Goal: Task Accomplishment & Management: Use online tool/utility

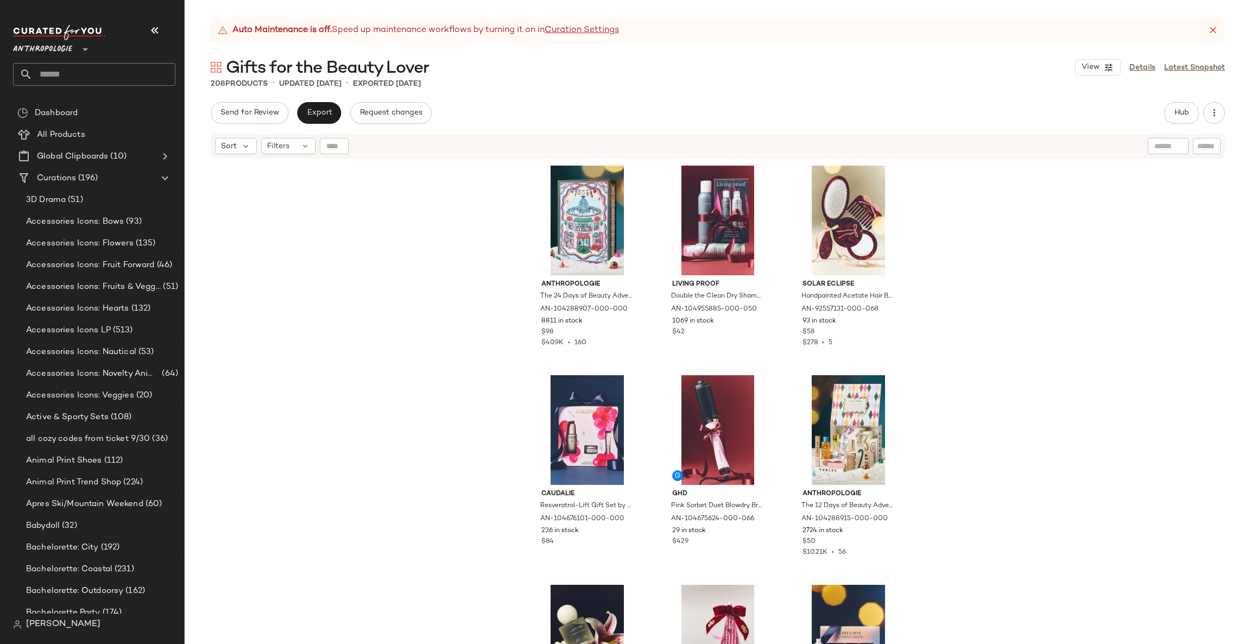
click at [76, 44] on div "Anthropologie **" at bounding box center [45, 42] width 64 height 27
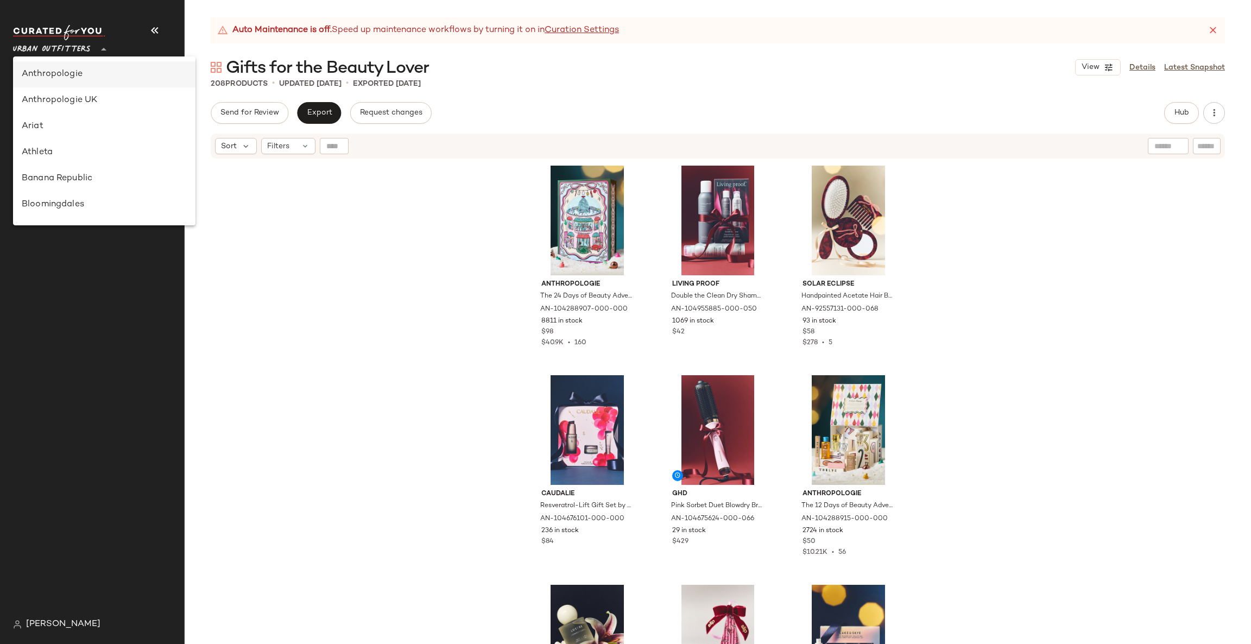
type input "**"
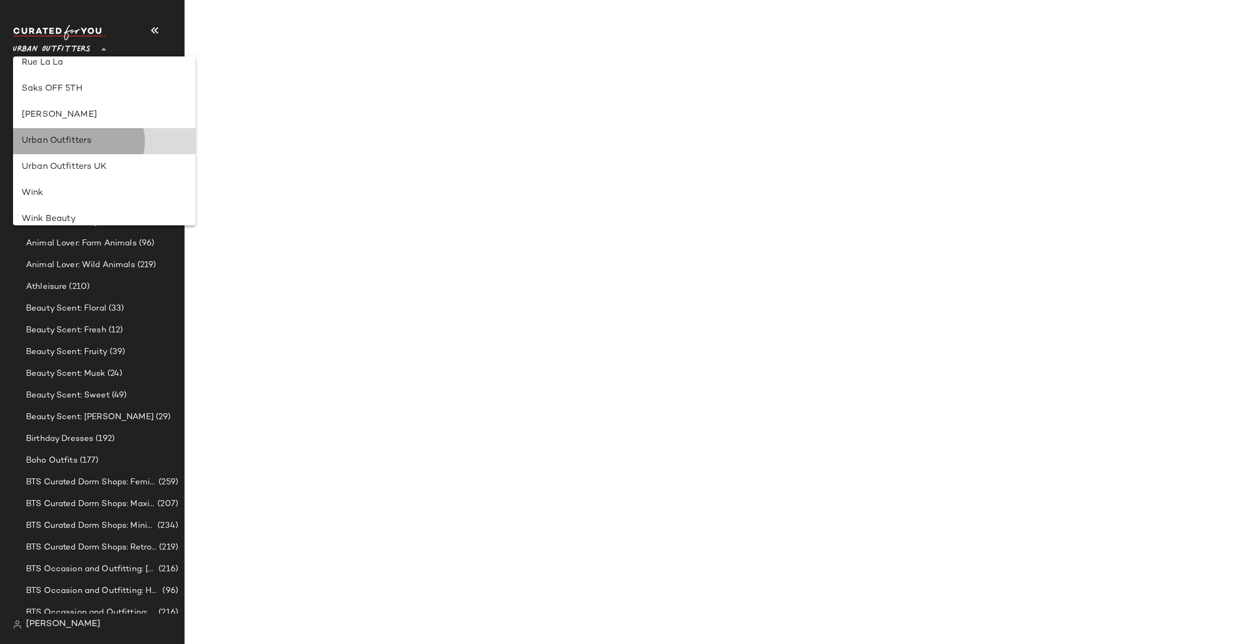
click at [106, 137] on div "Urban Outfitters" at bounding box center [104, 141] width 165 height 13
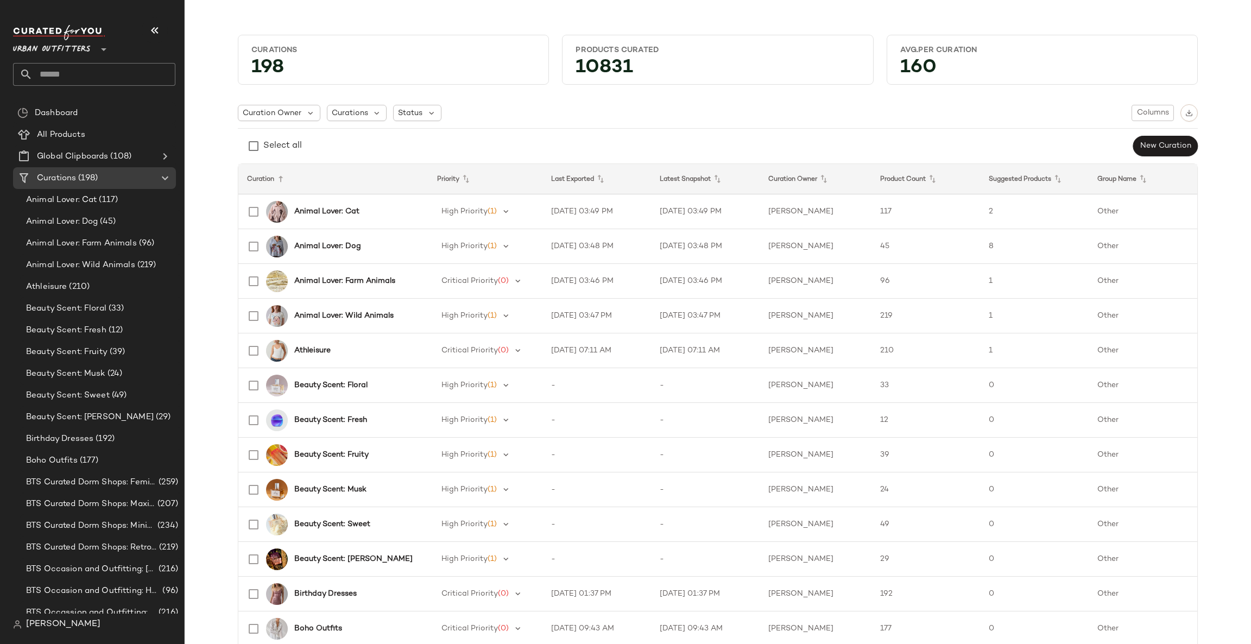
click at [58, 73] on input "text" at bounding box center [104, 74] width 143 height 23
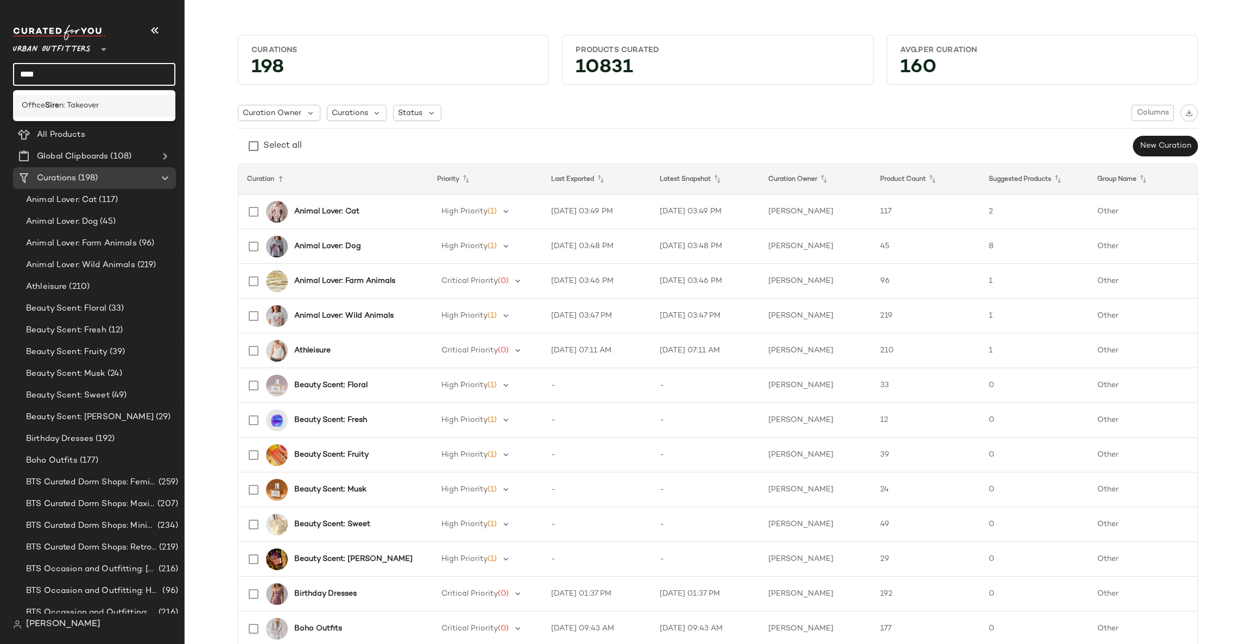
type input "****"
click at [89, 107] on span "n: Takeover" at bounding box center [79, 105] width 40 height 11
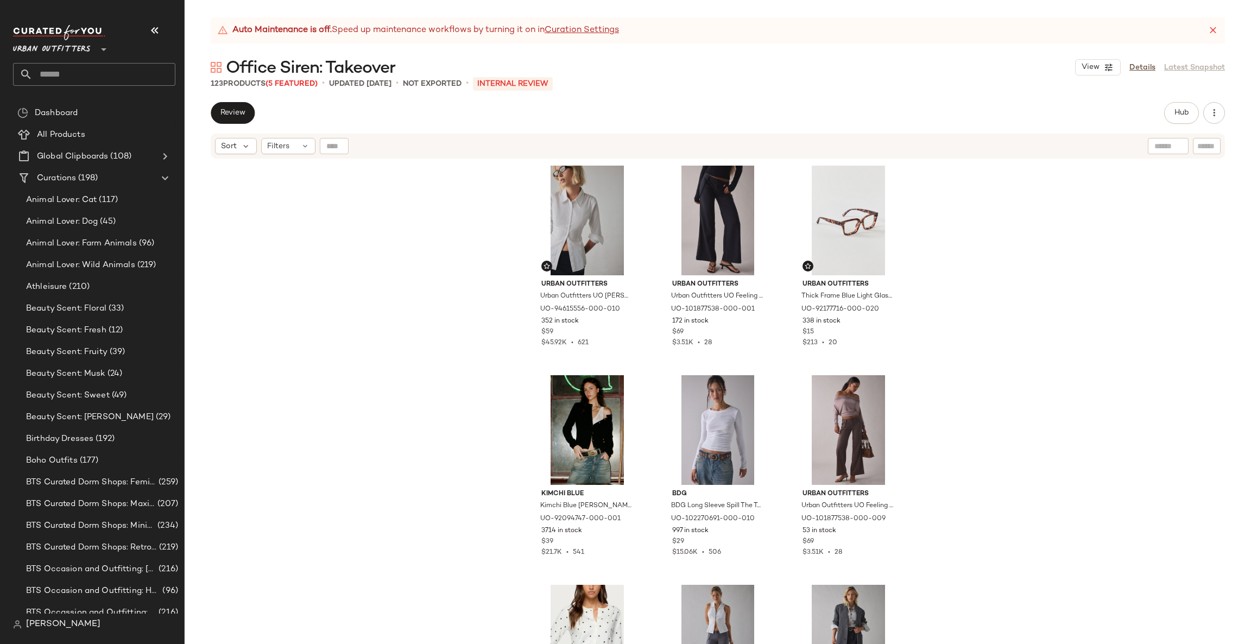
scroll to position [163, 0]
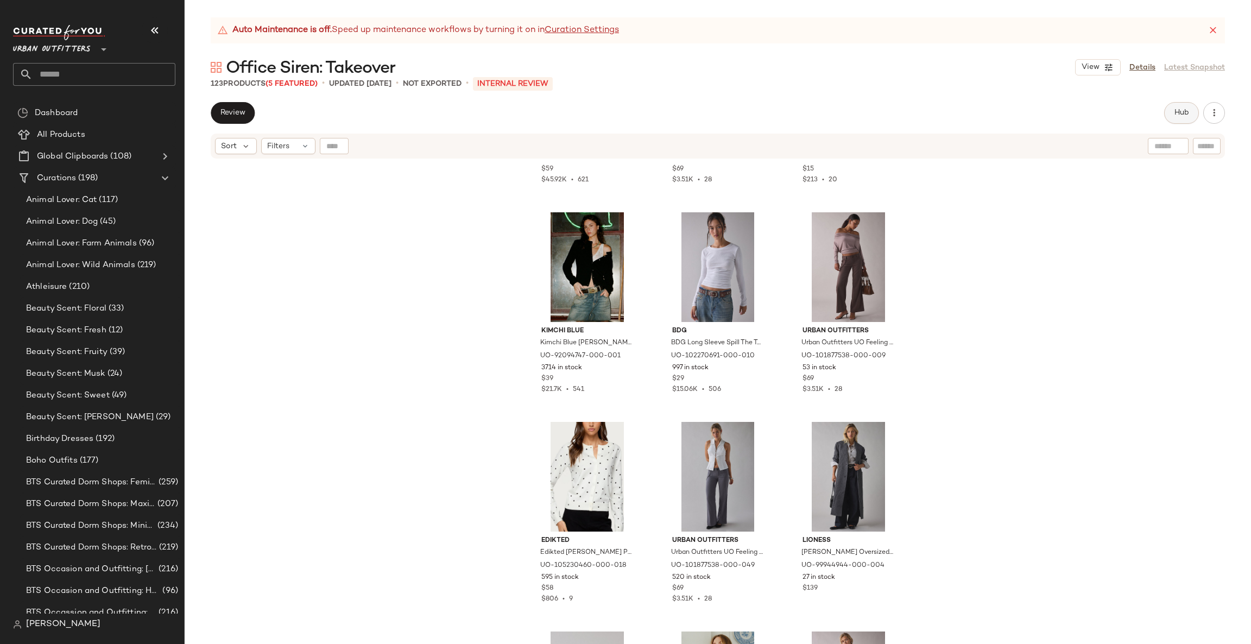
click at [1172, 112] on button "Hub" at bounding box center [1181, 113] width 35 height 22
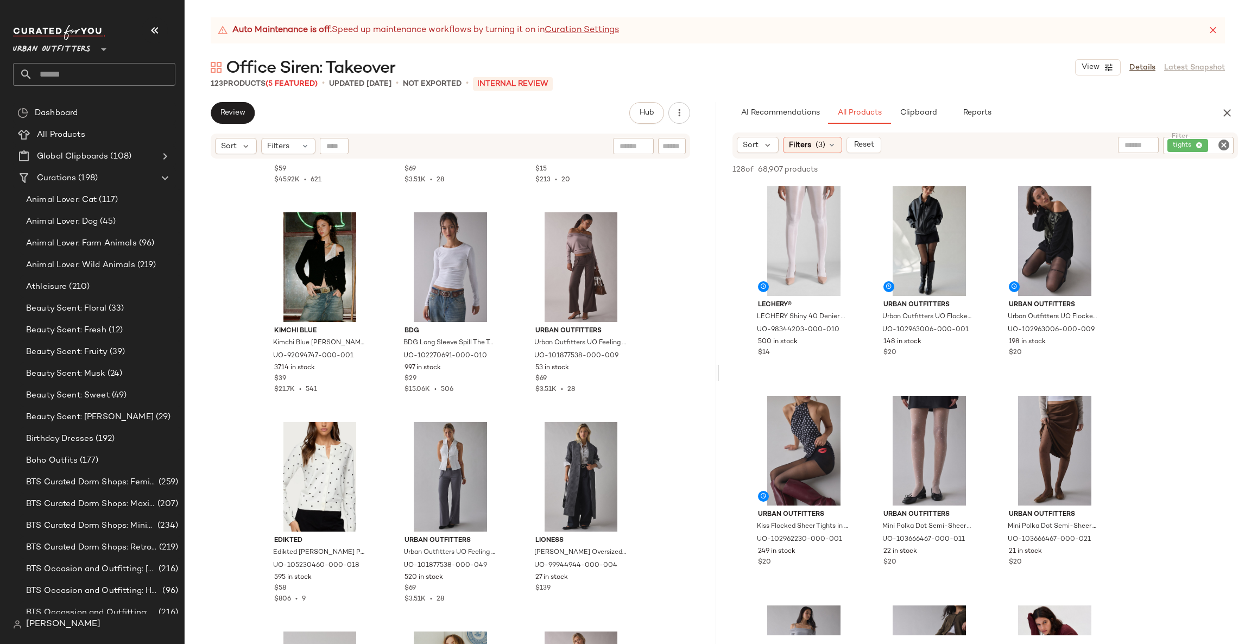
click at [1224, 142] on icon "Clear Filter" at bounding box center [1223, 144] width 13 height 13
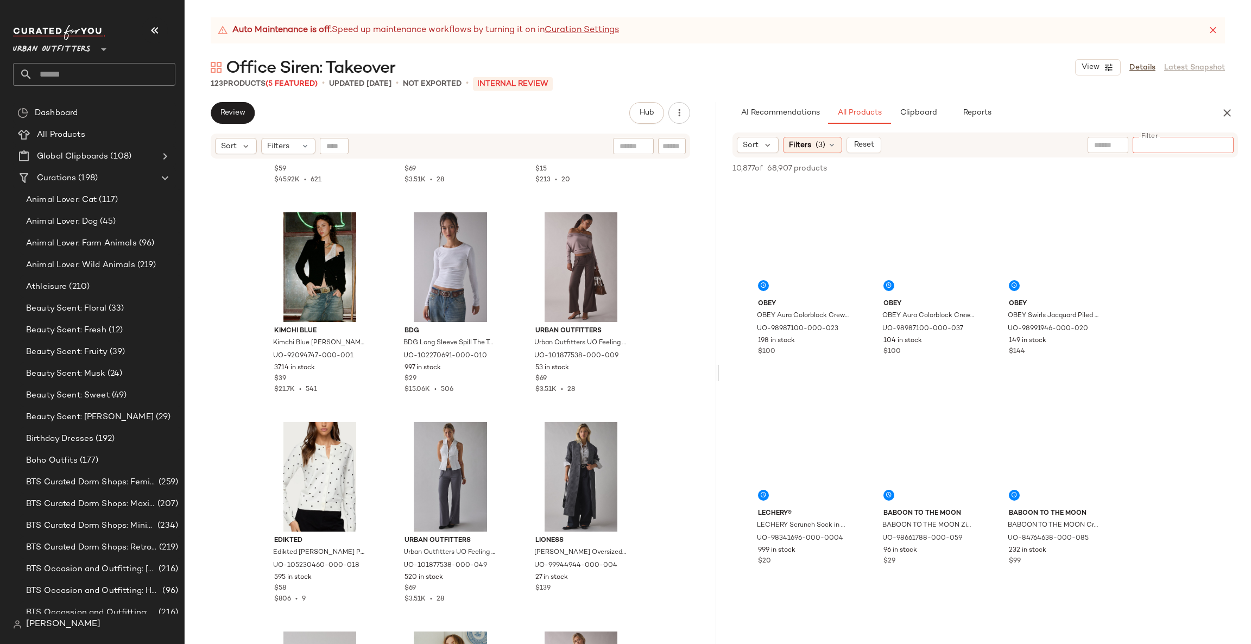
click at [1095, 148] on input "text" at bounding box center [1108, 145] width 28 height 11
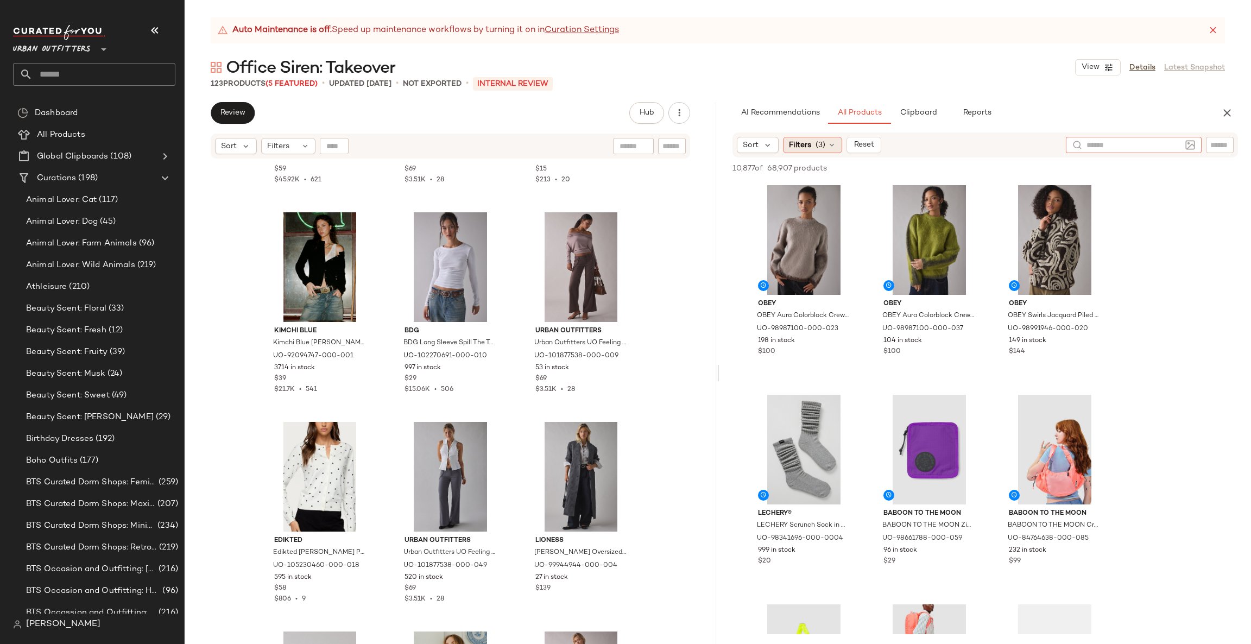
click at [816, 140] on span "(3)" at bounding box center [820, 145] width 10 height 11
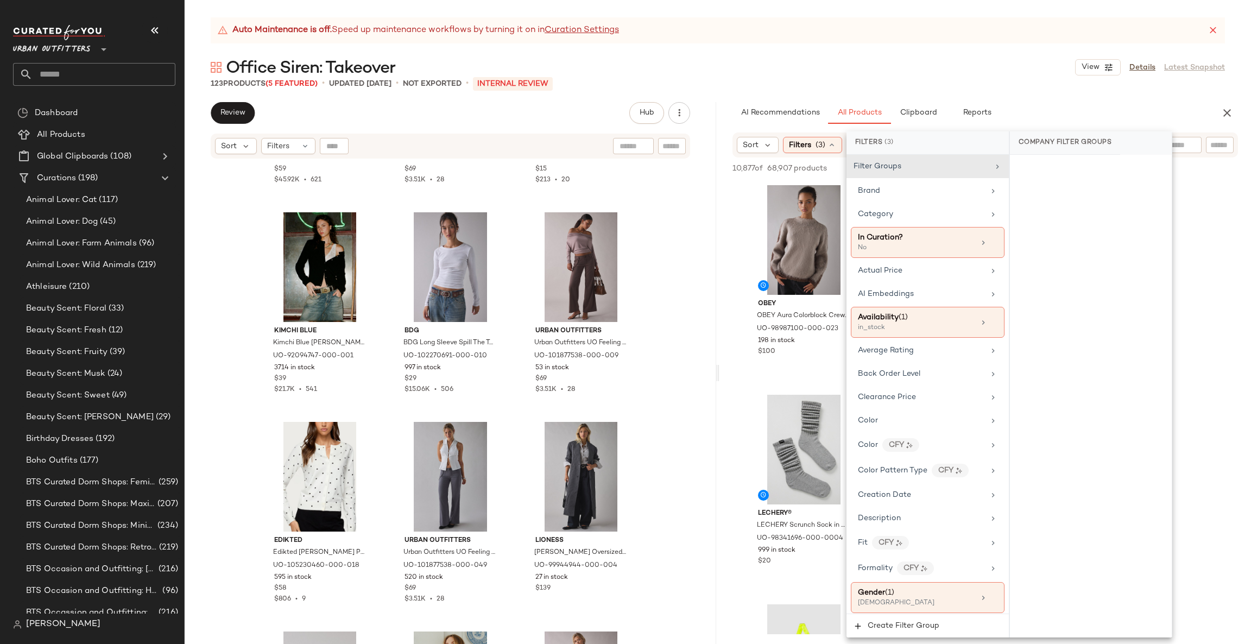
click at [729, 176] on div "10,877 of 68,907 products • 0 selected Add to Top Add to Bottom Deselect All" at bounding box center [984, 169] width 531 height 24
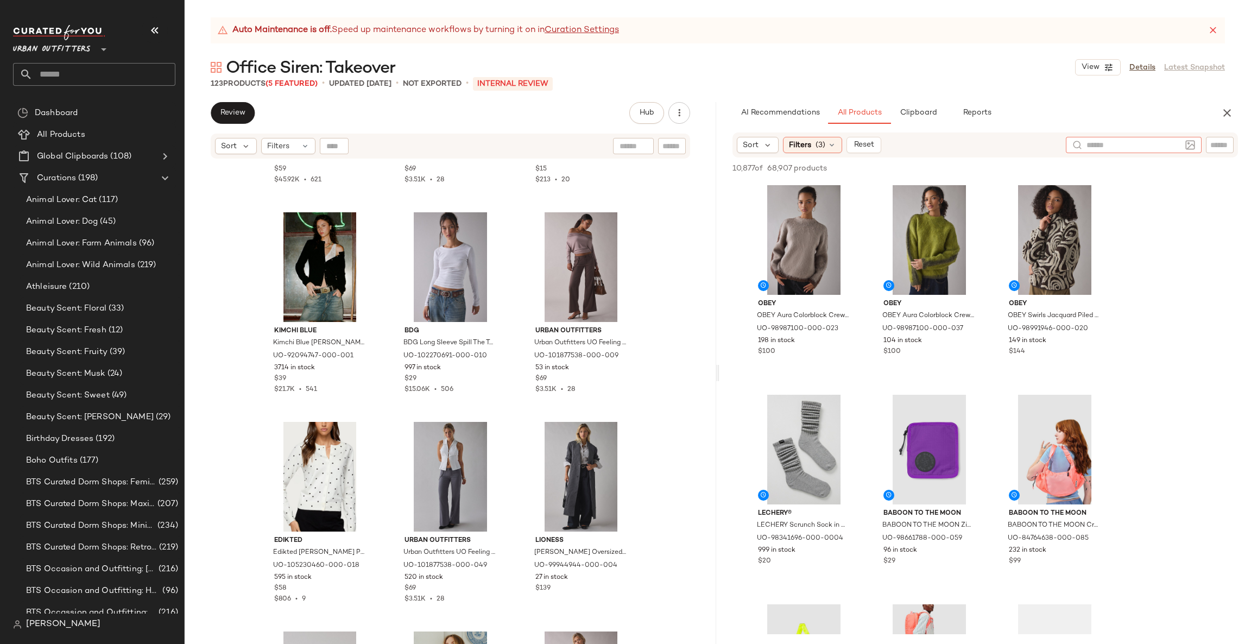
click at [1175, 149] on input "text" at bounding box center [1133, 145] width 94 height 11
type input "**********"
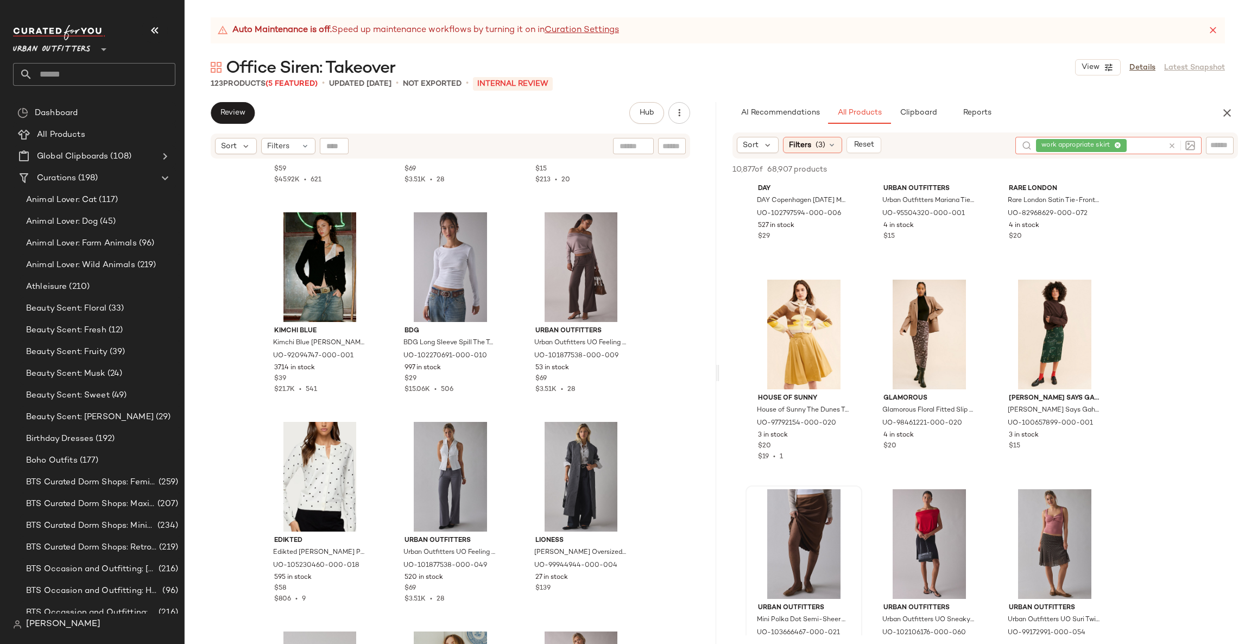
scroll to position [488, 0]
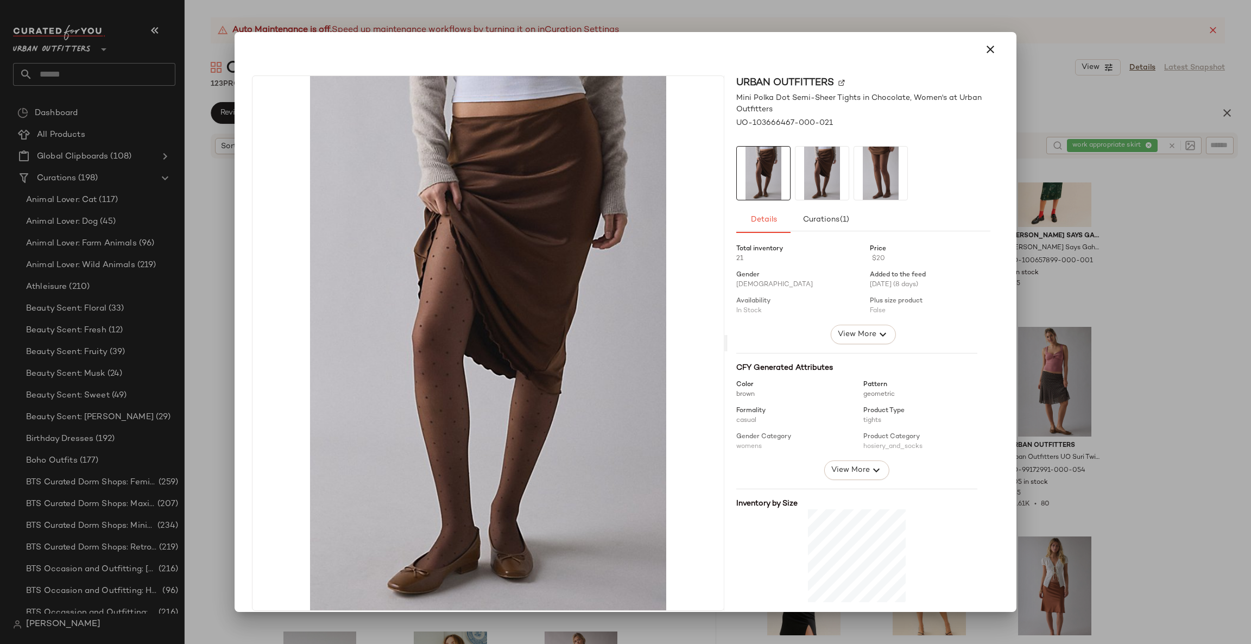
click at [1100, 393] on div at bounding box center [625, 322] width 1251 height 644
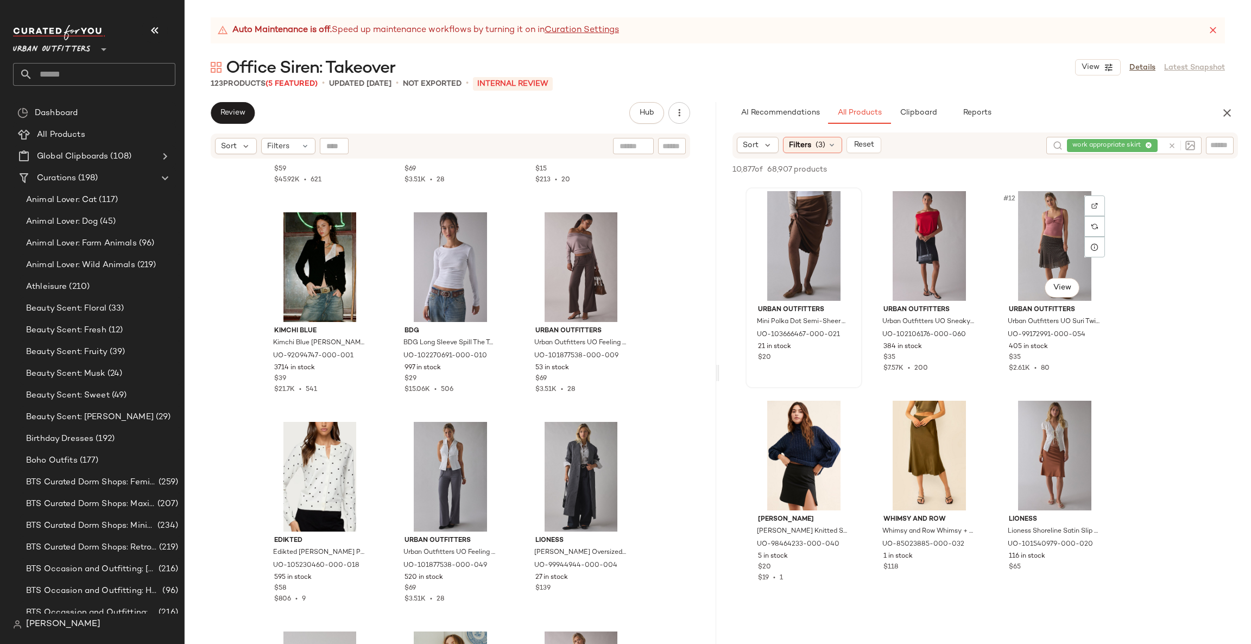
scroll to position [651, 0]
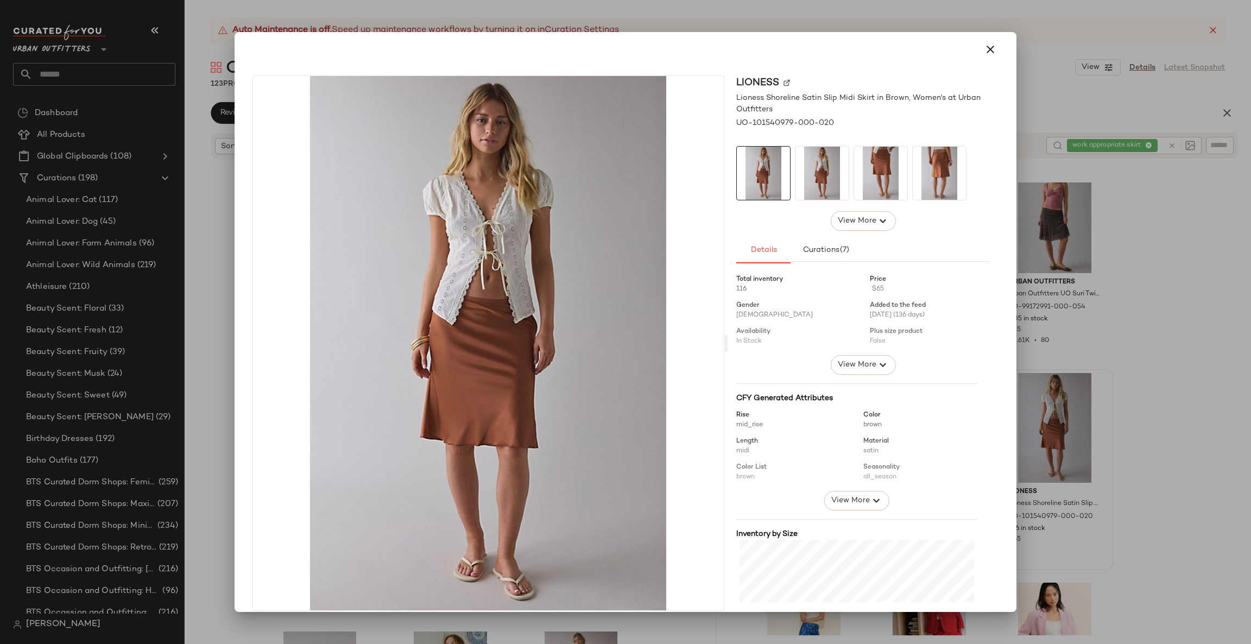
click at [1136, 397] on div at bounding box center [625, 322] width 1251 height 644
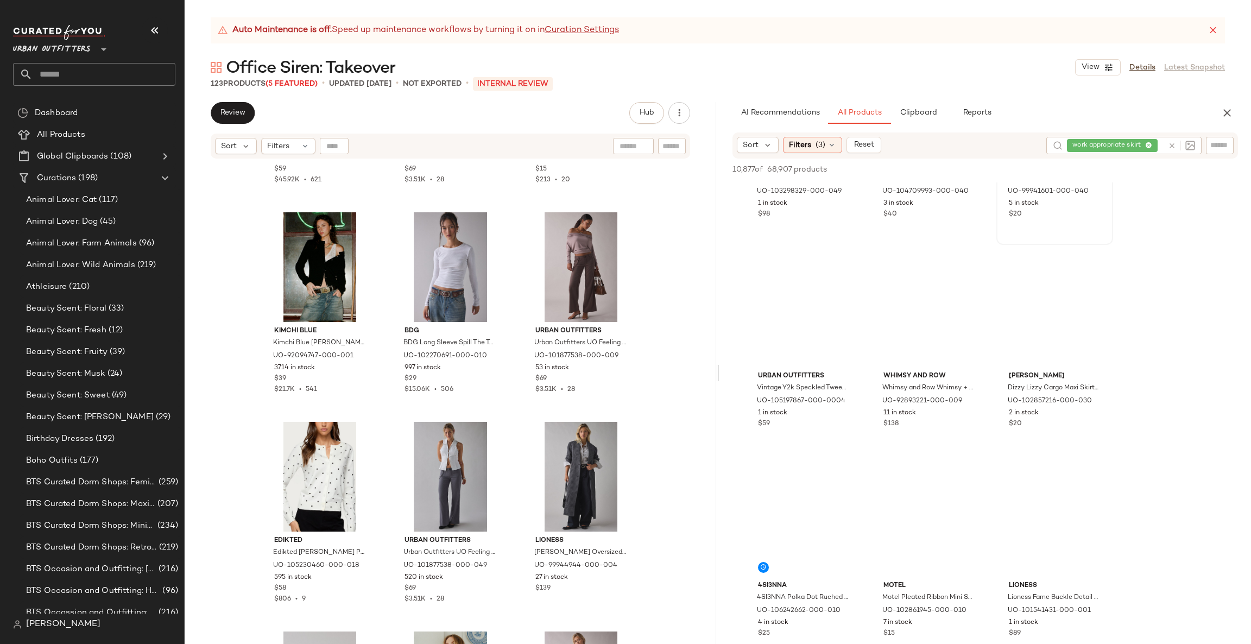
scroll to position [1628, 0]
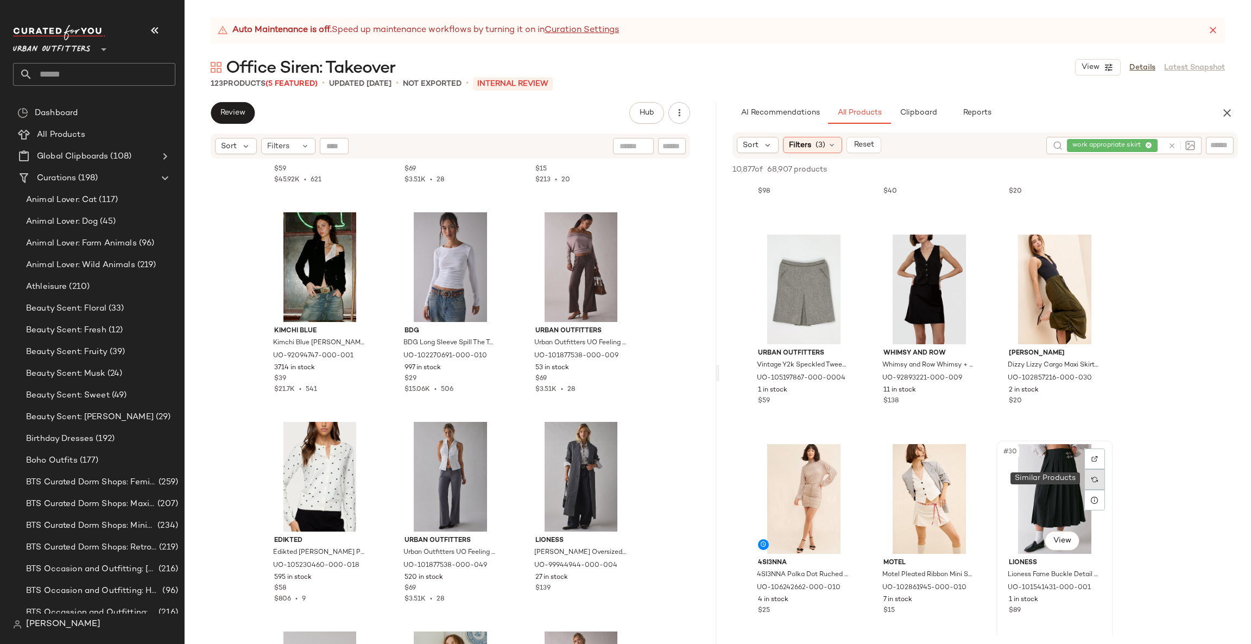
click at [1097, 484] on div at bounding box center [1094, 479] width 21 height 21
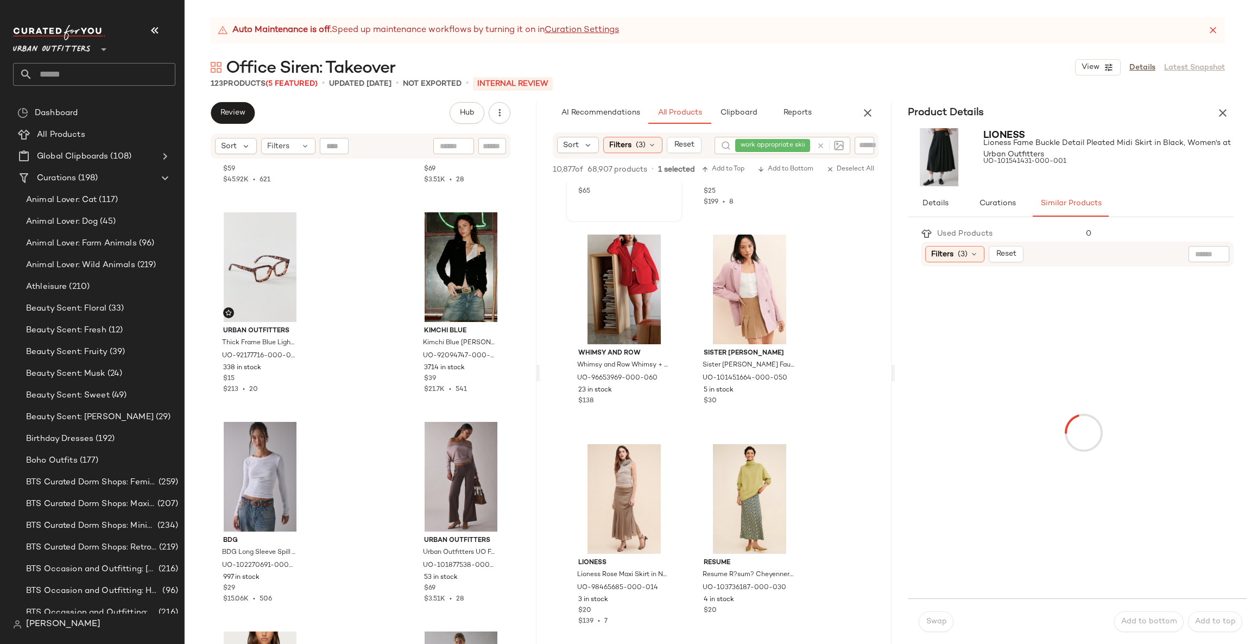
scroll to position [2257, 0]
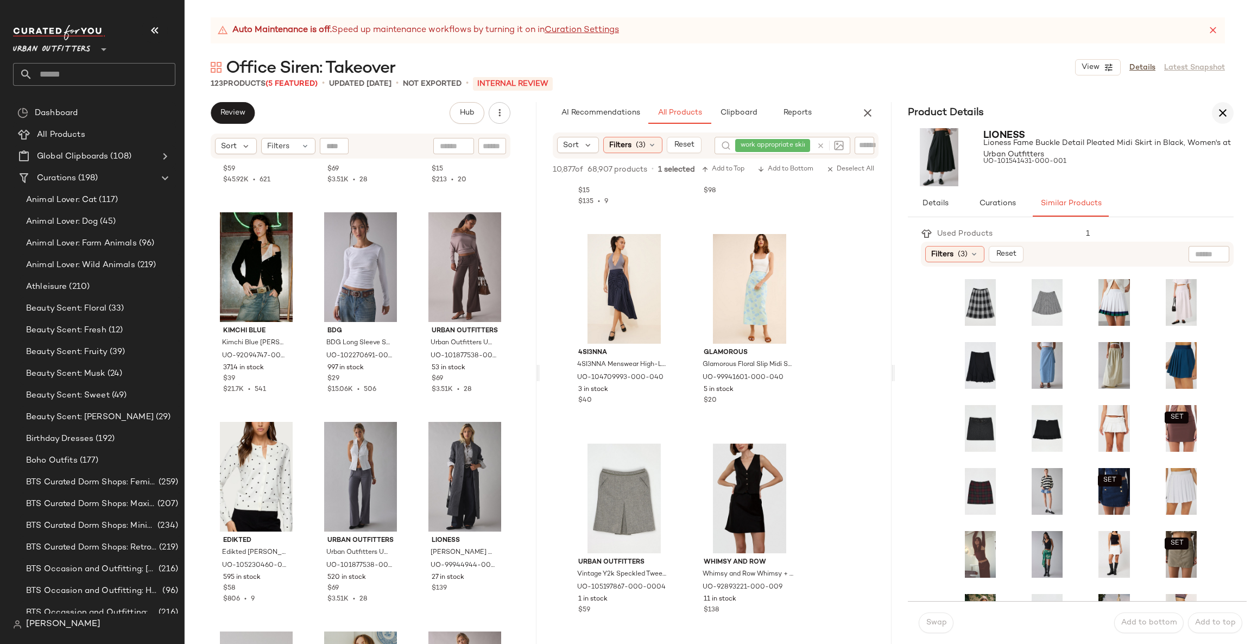
click at [1226, 103] on button "button" at bounding box center [1223, 113] width 22 height 22
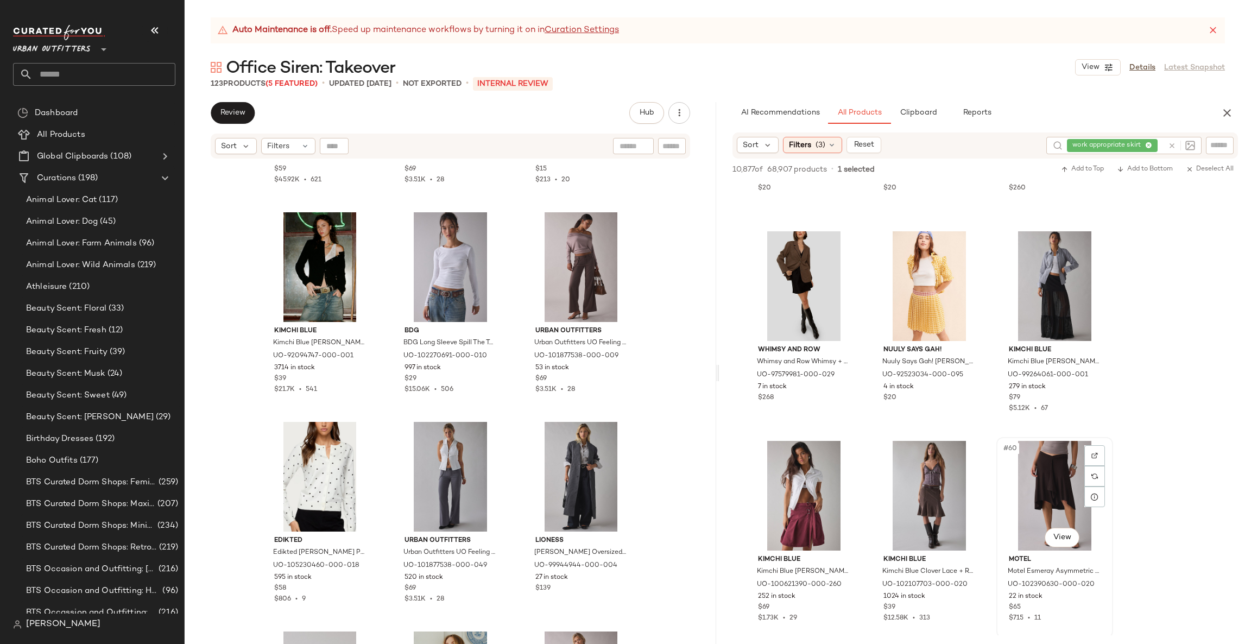
scroll to position [3699, 0]
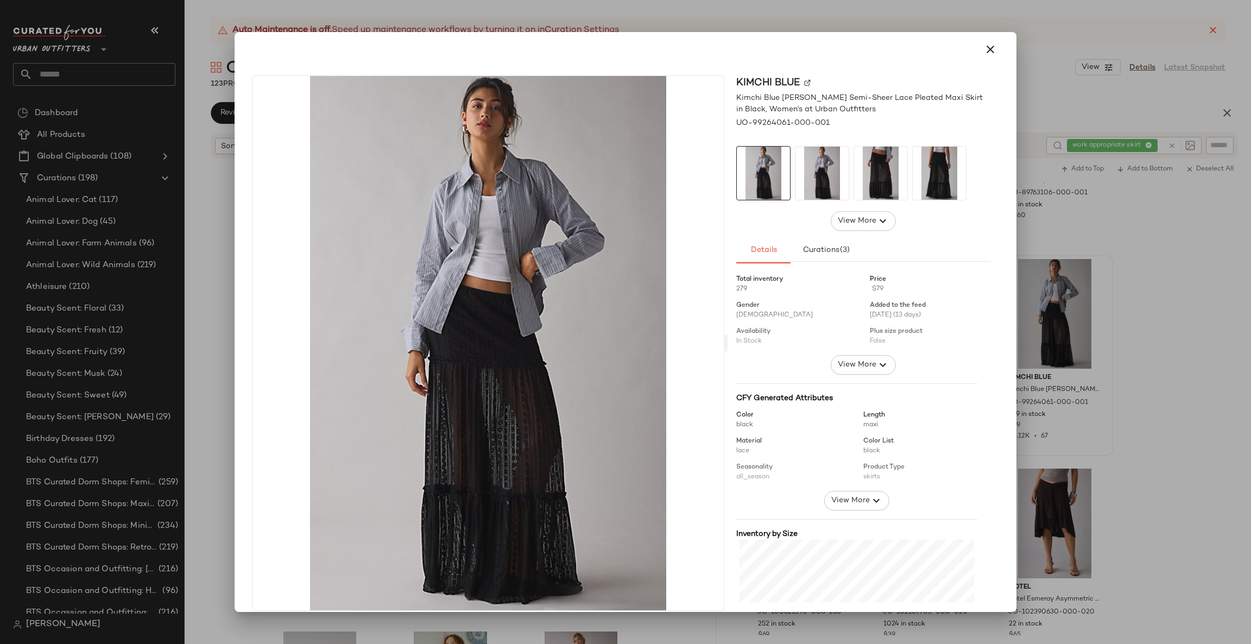
click at [1087, 393] on div at bounding box center [625, 322] width 1251 height 644
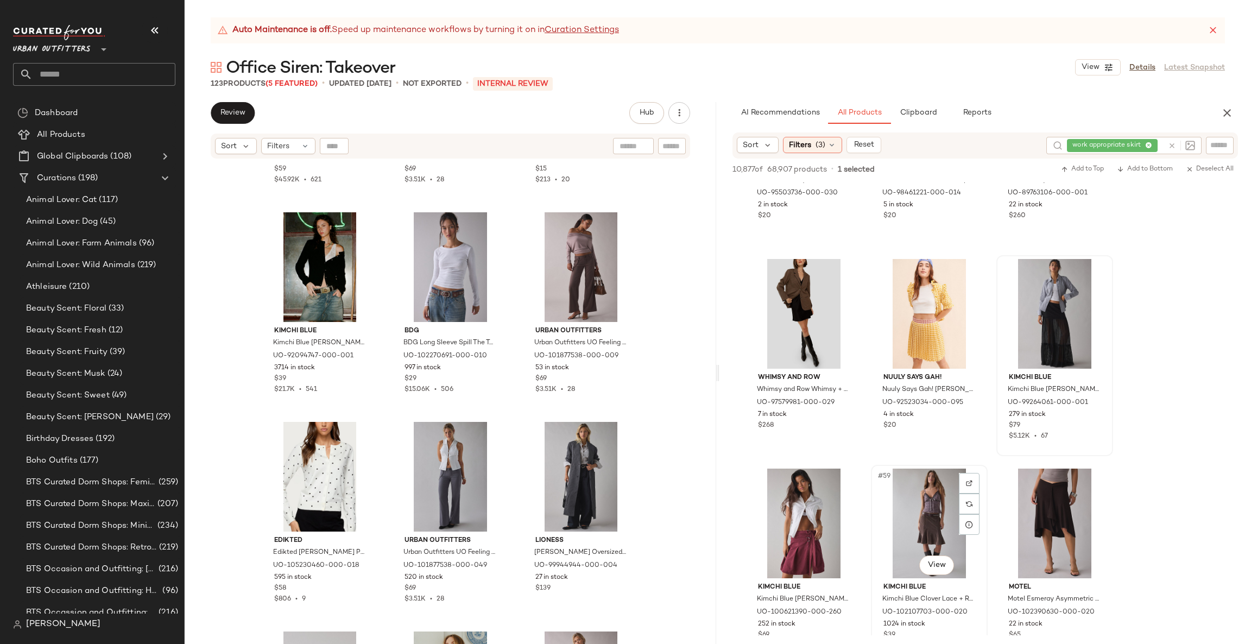
click at [949, 575] on div "#59 View" at bounding box center [929, 524] width 109 height 110
click at [944, 571] on body "Urban Outfitters ** Dashboard All Products Global Clipboards (108) Curations (1…" at bounding box center [625, 322] width 1251 height 644
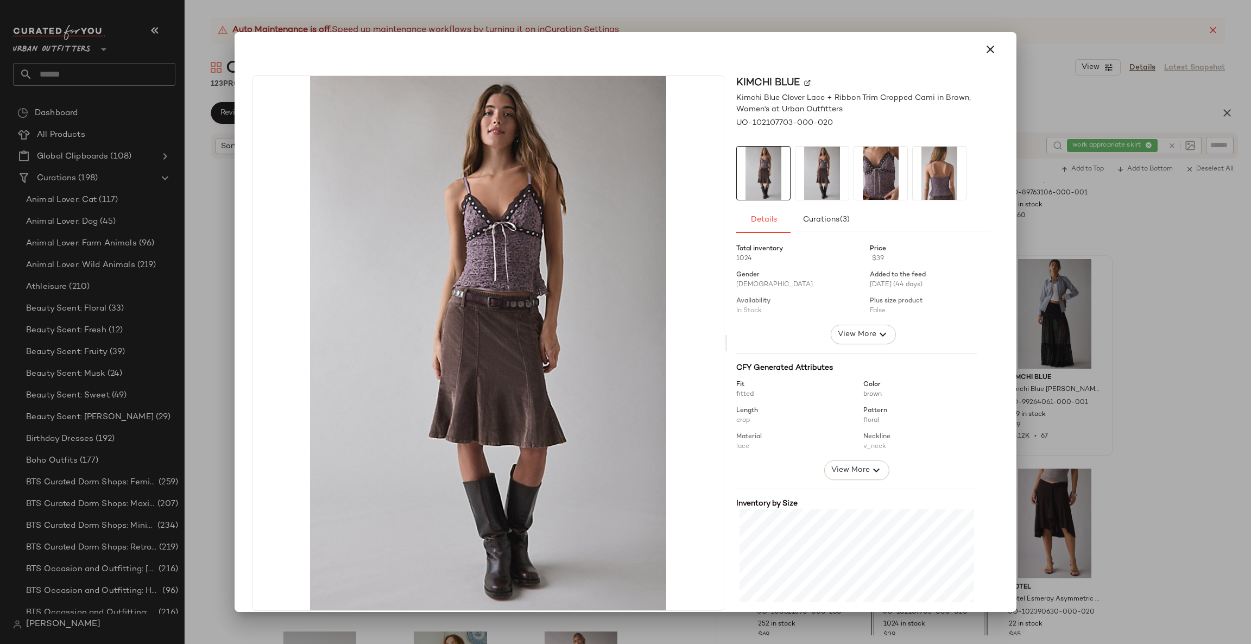
click at [1095, 497] on div at bounding box center [625, 322] width 1251 height 644
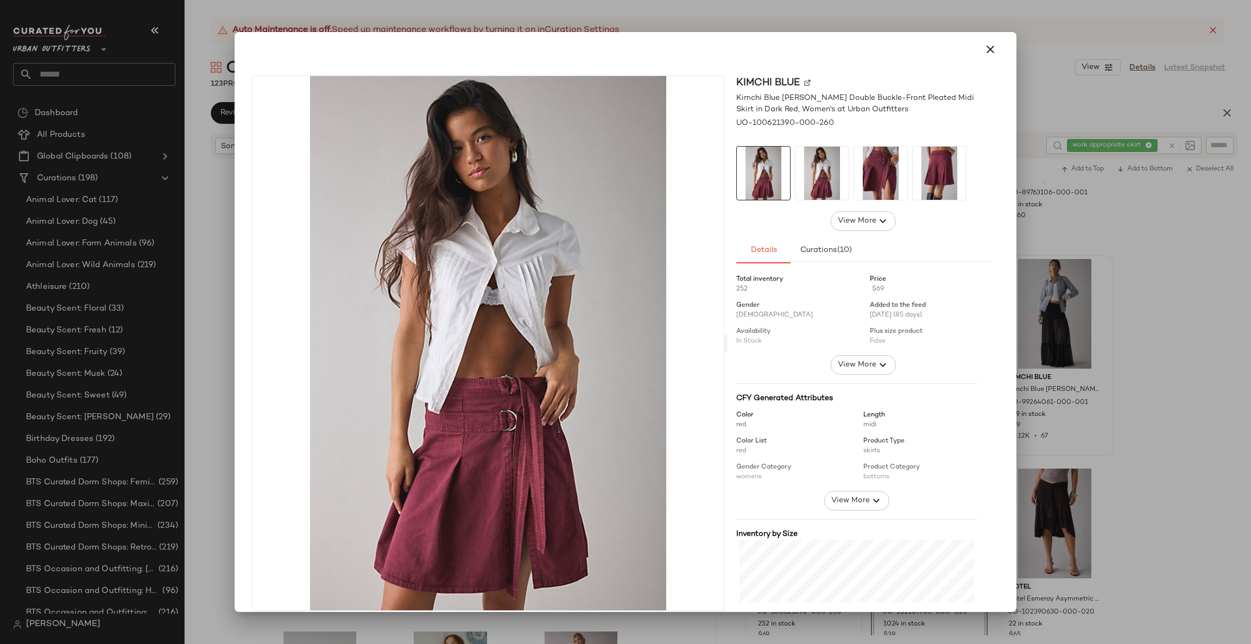
click at [1063, 455] on div at bounding box center [625, 322] width 1251 height 644
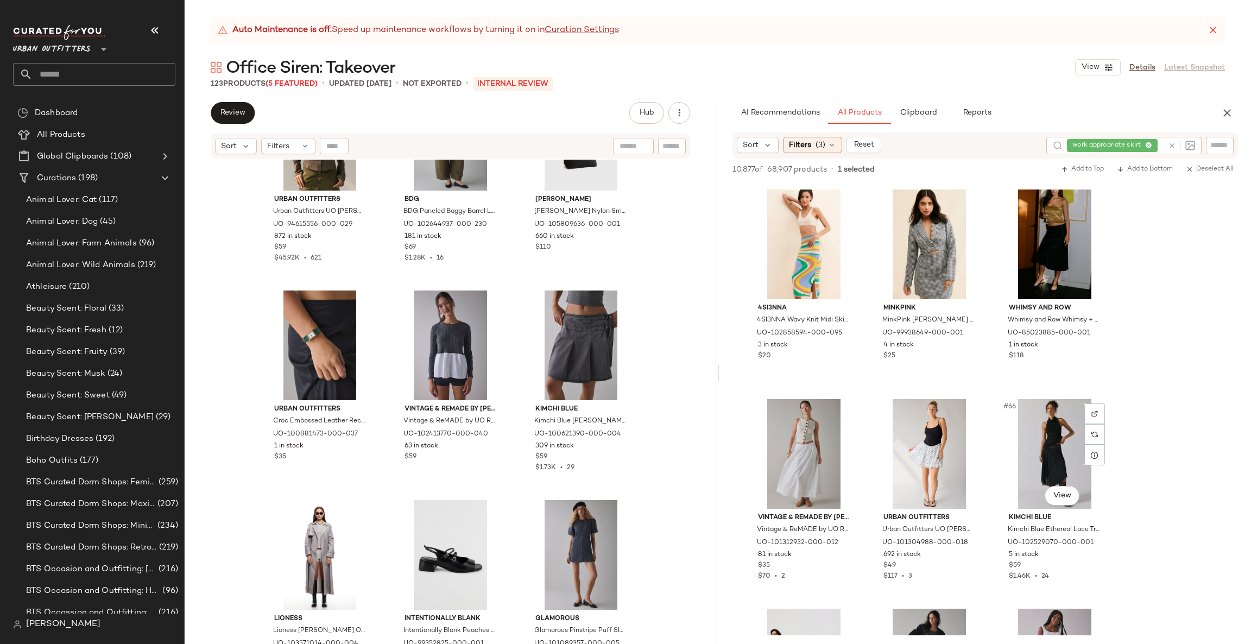
scroll to position [4351, 0]
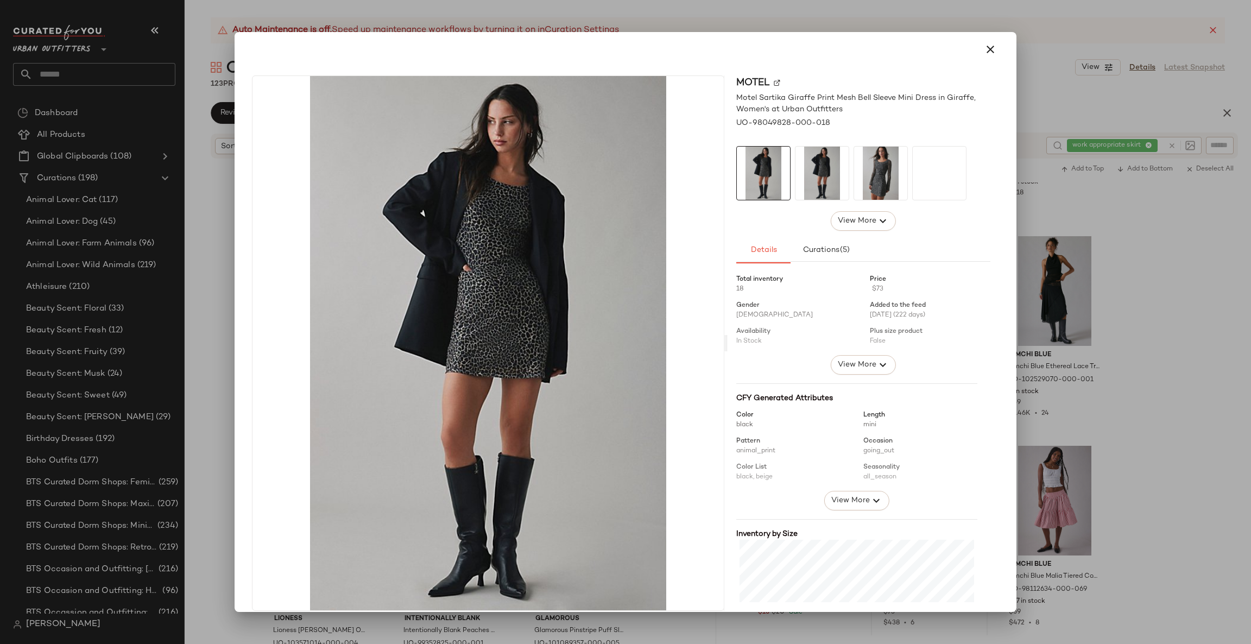
click at [1070, 490] on div at bounding box center [625, 322] width 1251 height 644
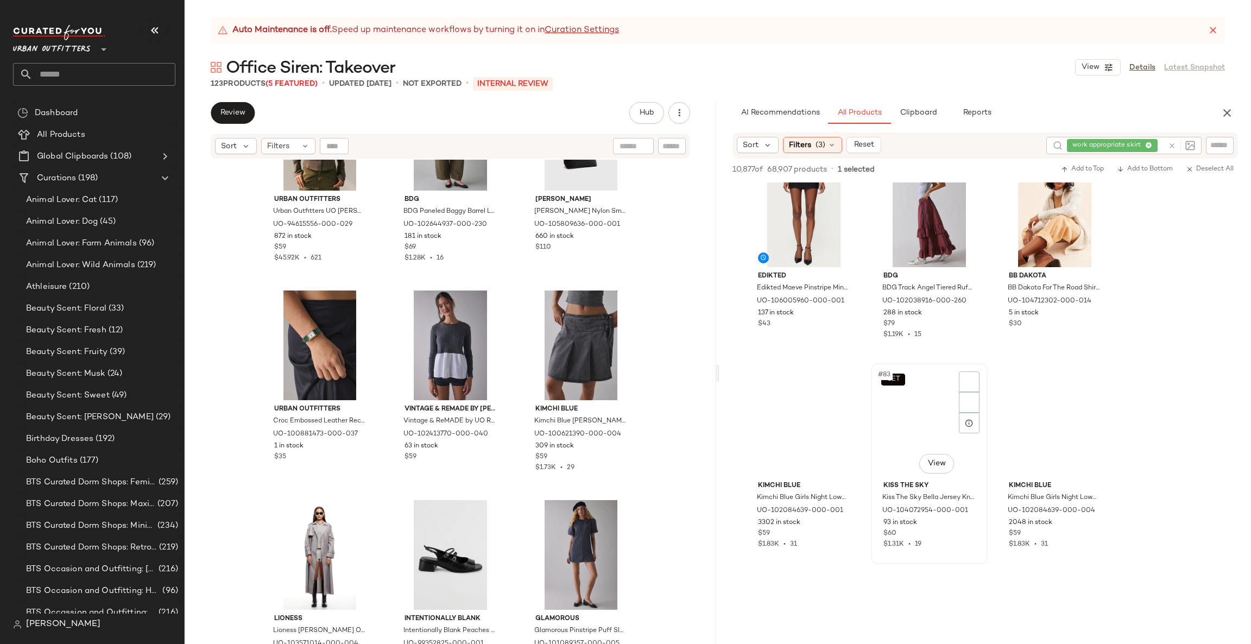
scroll to position [5654, 0]
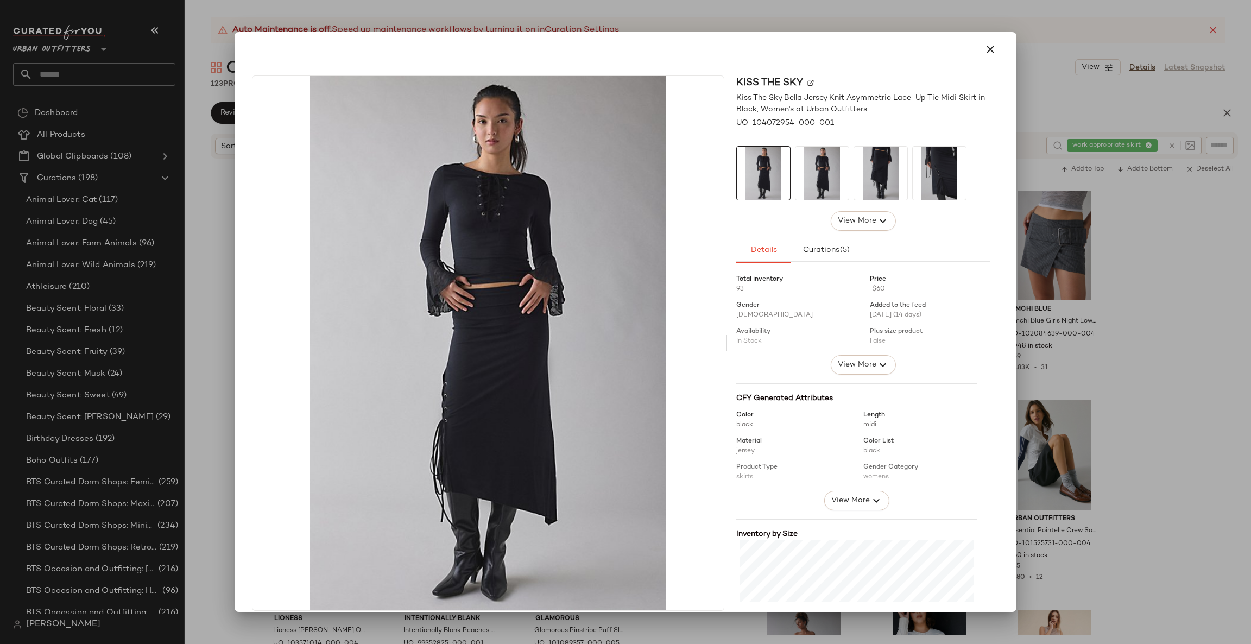
click at [1178, 399] on div at bounding box center [625, 322] width 1251 height 644
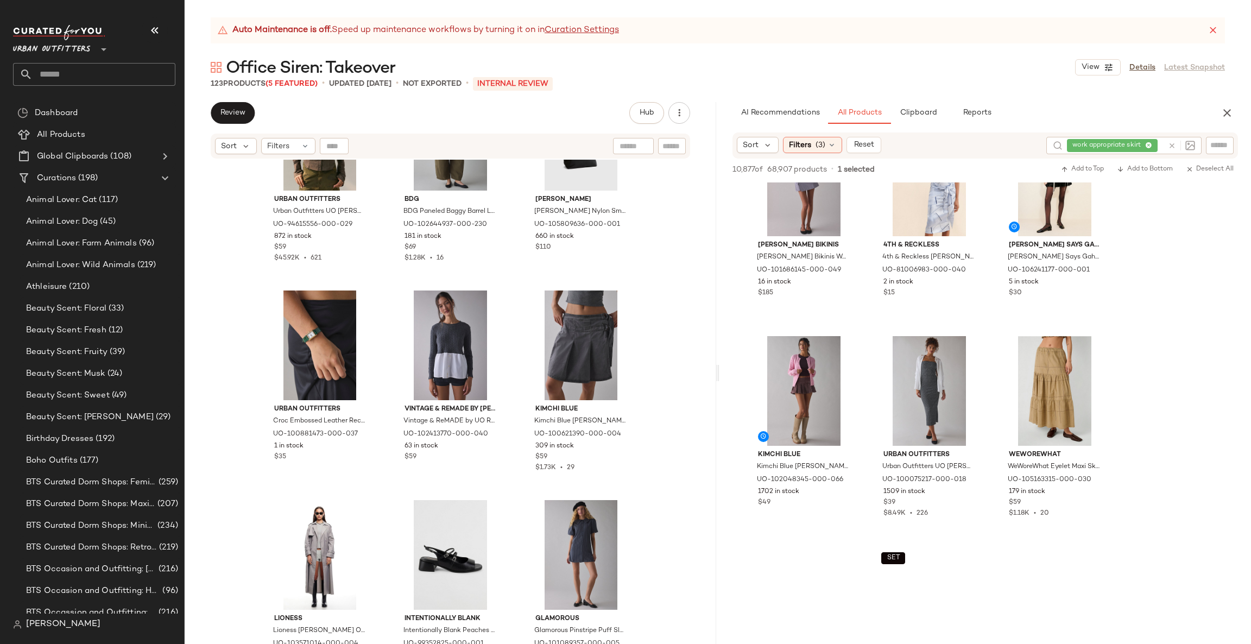
scroll to position [7934, 0]
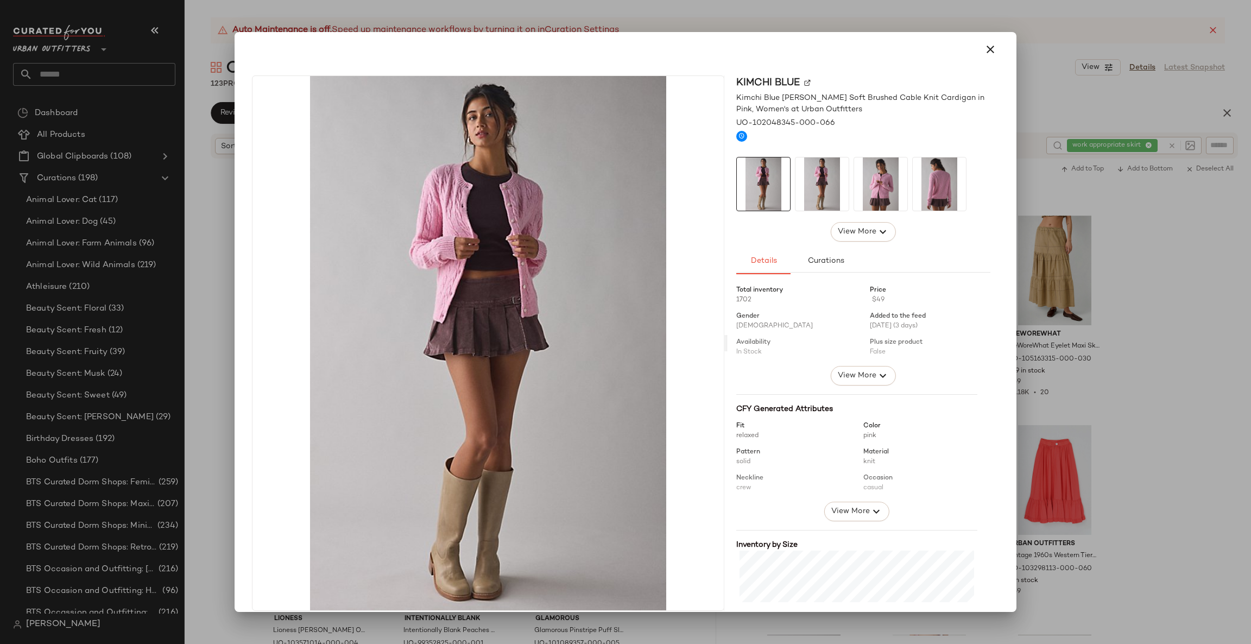
click at [1060, 363] on div at bounding box center [625, 322] width 1251 height 644
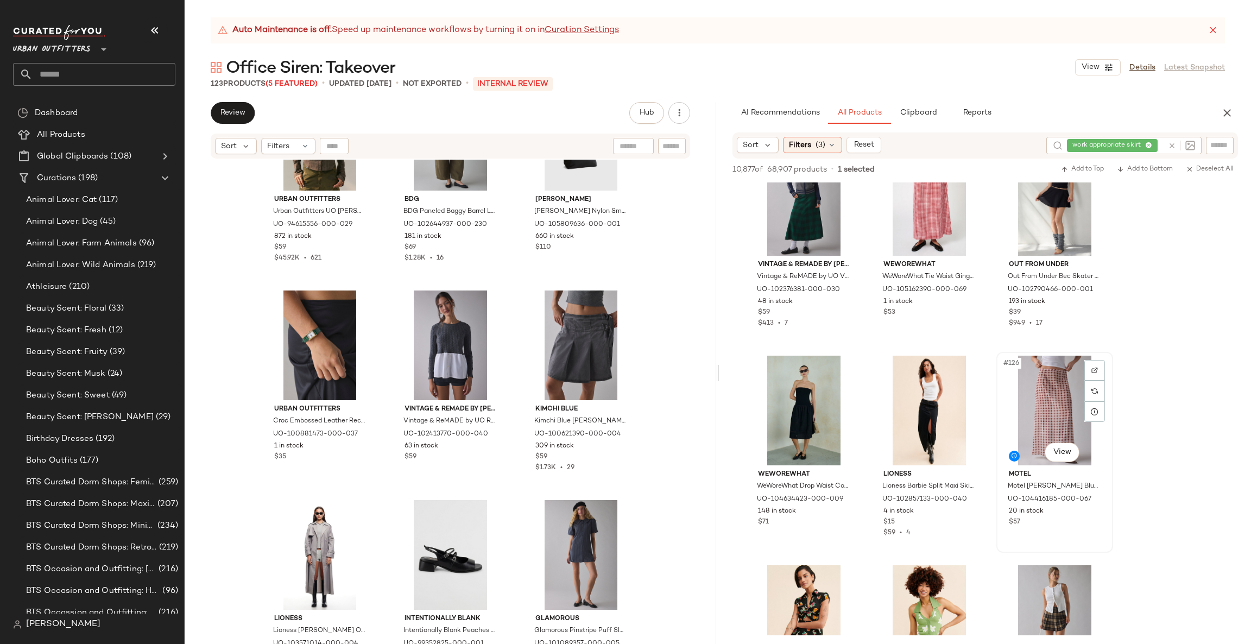
scroll to position [8260, 0]
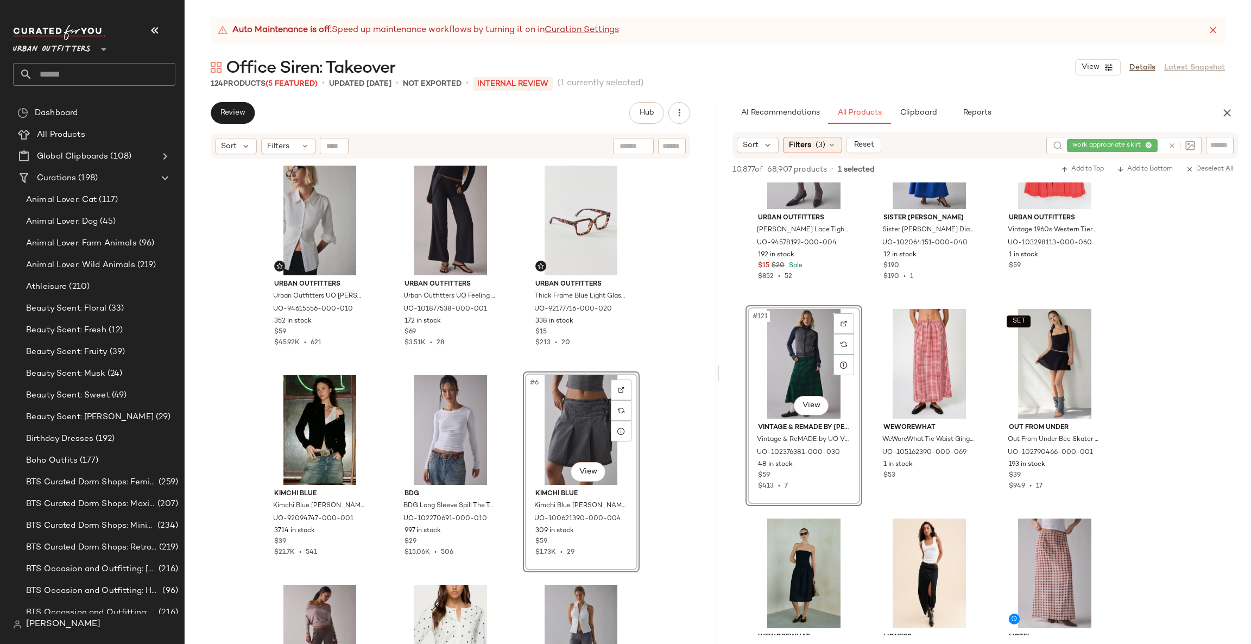
scroll to position [163, 0]
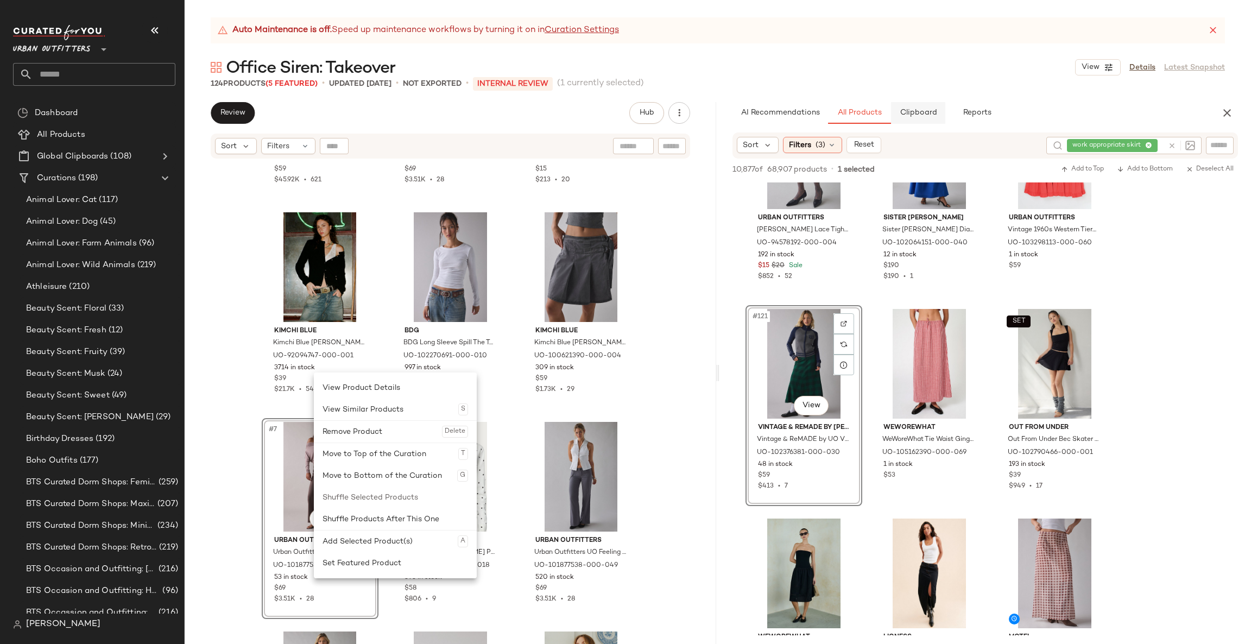
click at [913, 109] on span "Clipboard" at bounding box center [917, 113] width 37 height 9
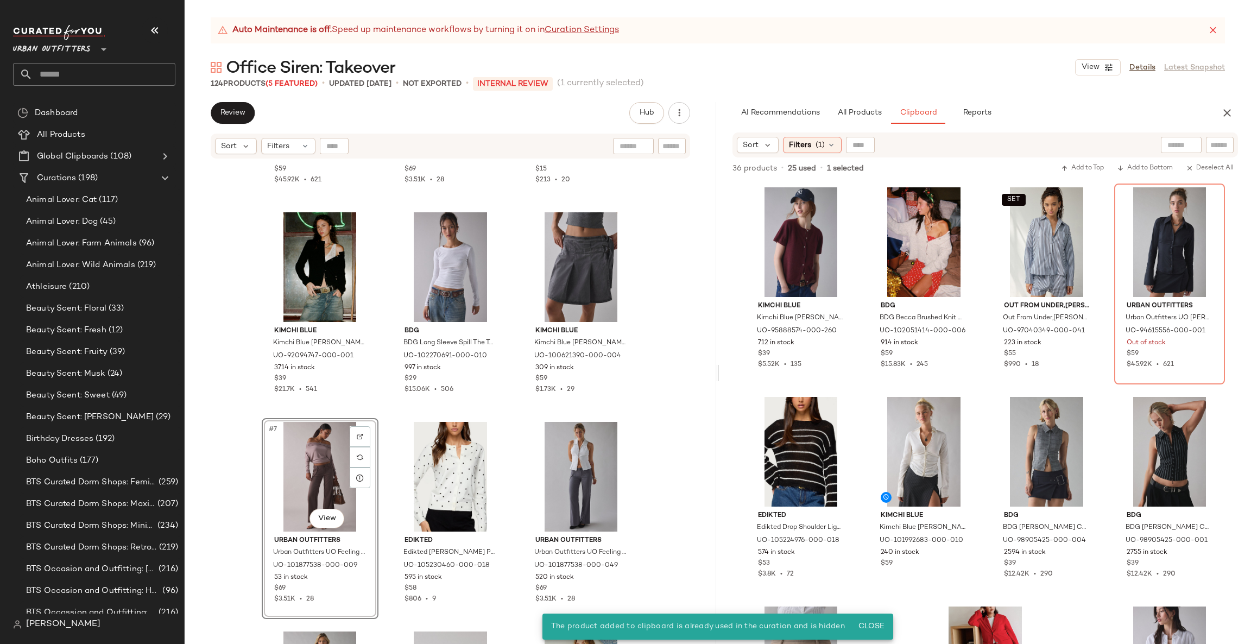
click at [678, 413] on div "Urban Outfitters Urban Outfitters [PERSON_NAME] Slim Button Up Shirt Top in Whi…" at bounding box center [450, 415] width 531 height 511
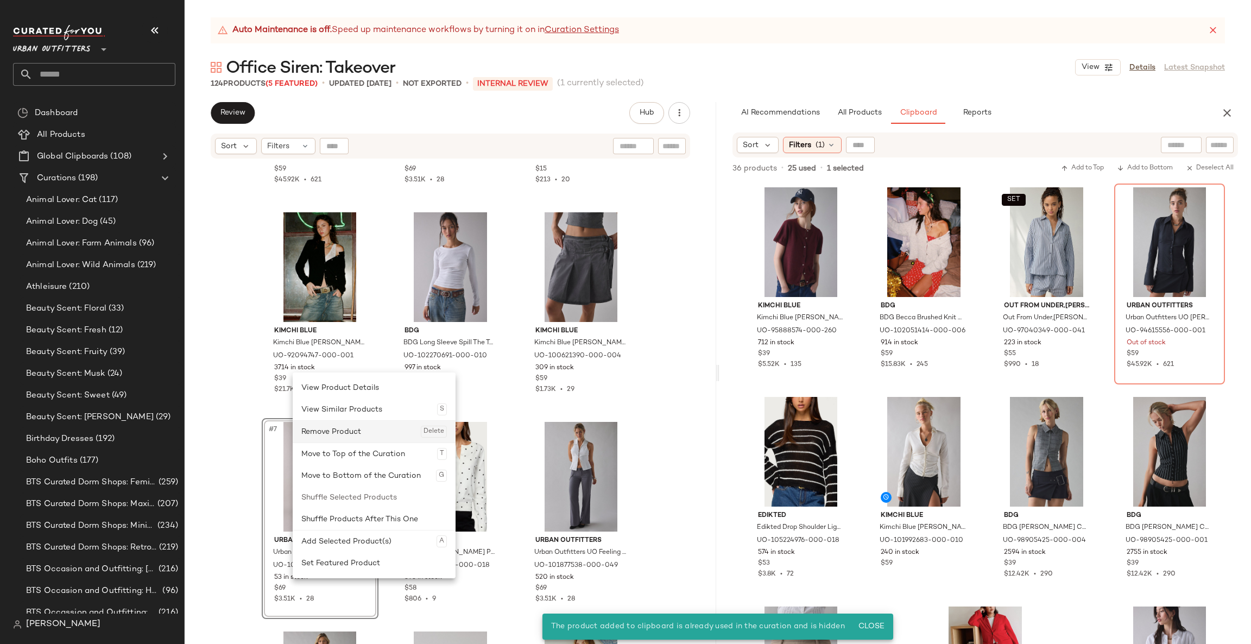
click at [378, 435] on div "Remove Product Delete" at bounding box center [373, 432] width 145 height 22
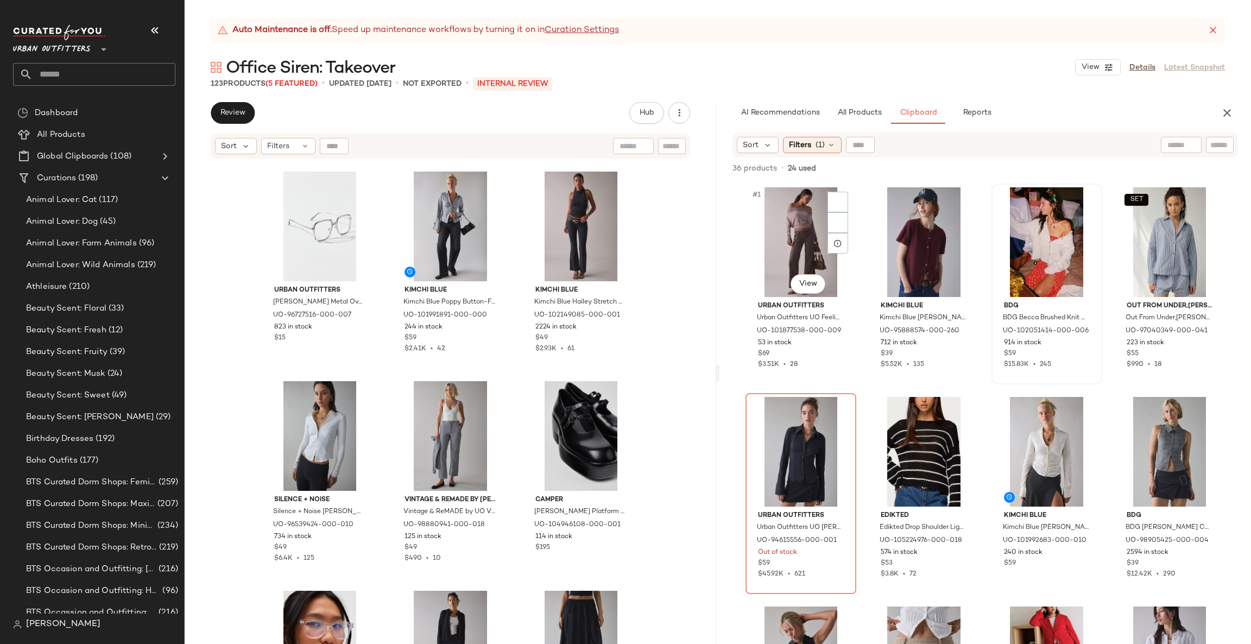
scroll to position [2940, 0]
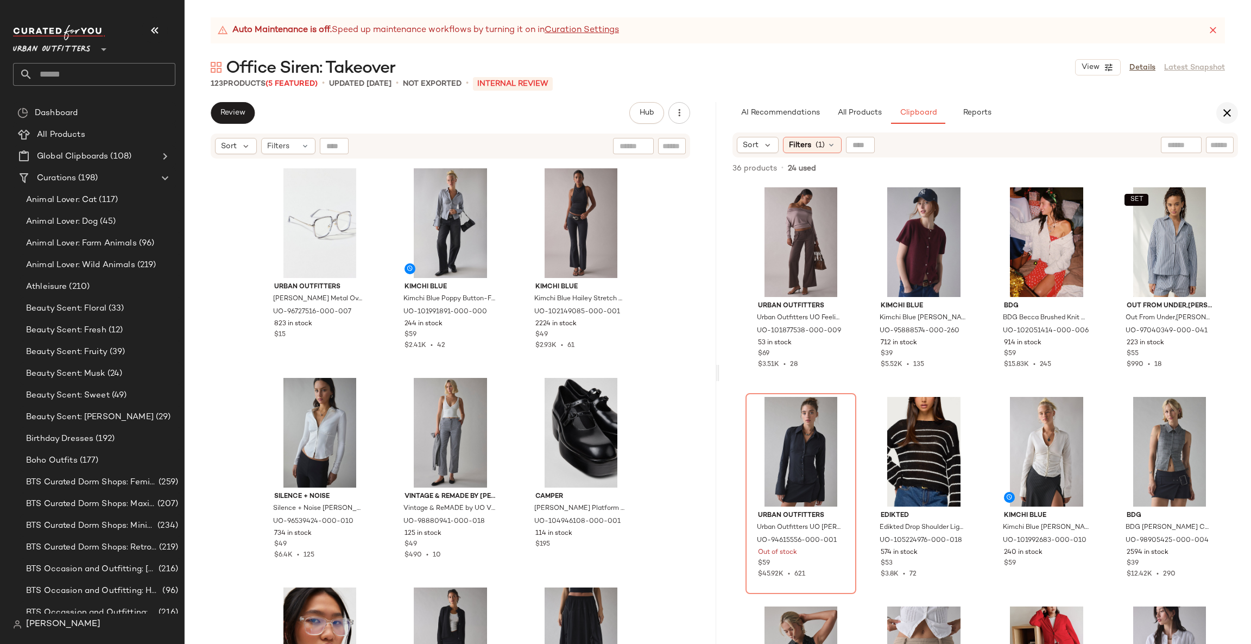
click at [1234, 120] on button "button" at bounding box center [1227, 113] width 22 height 22
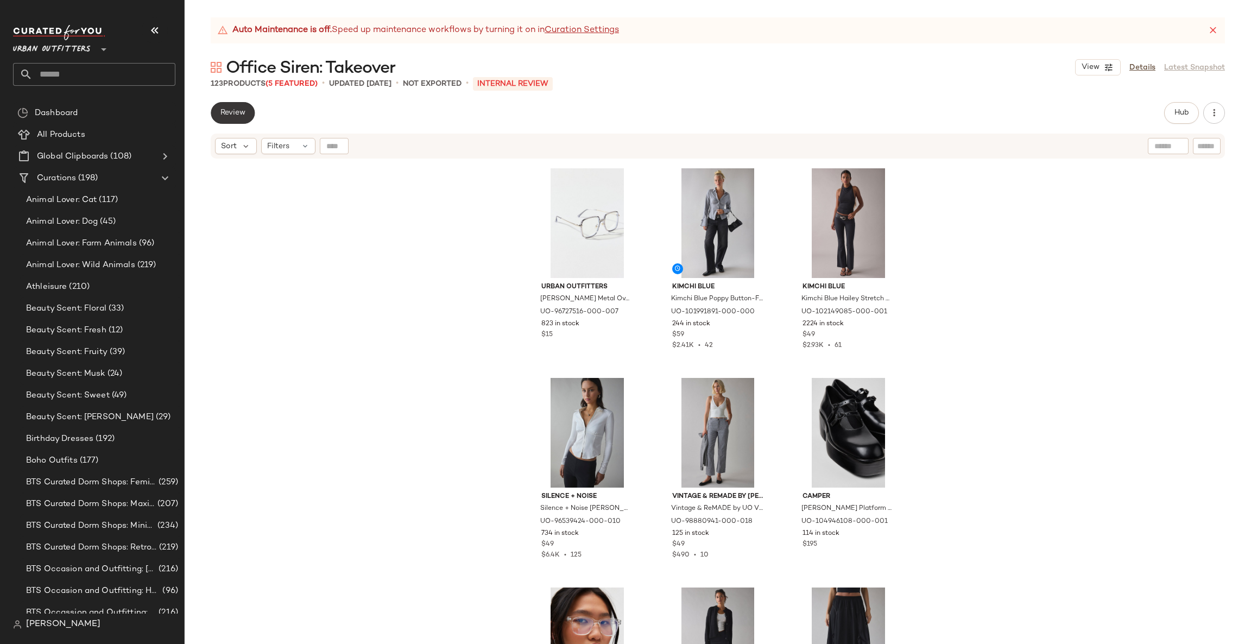
click at [240, 116] on span "Review" at bounding box center [233, 113] width 26 height 9
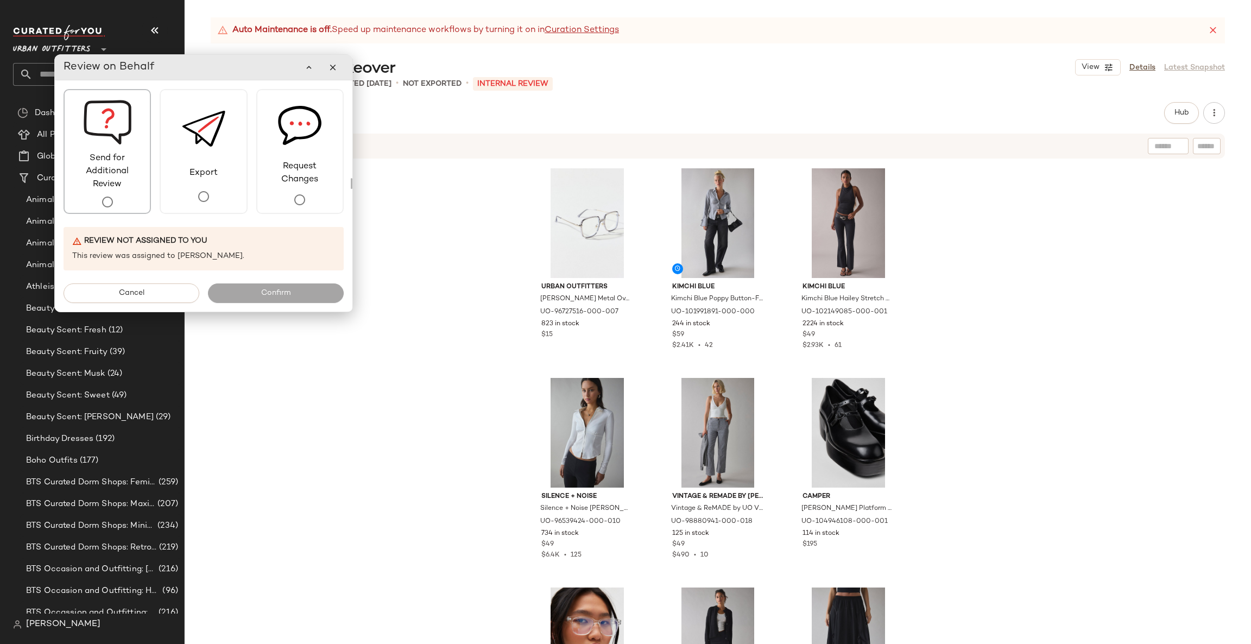
click at [126, 179] on span "Send for Additional Review" at bounding box center [107, 171] width 85 height 39
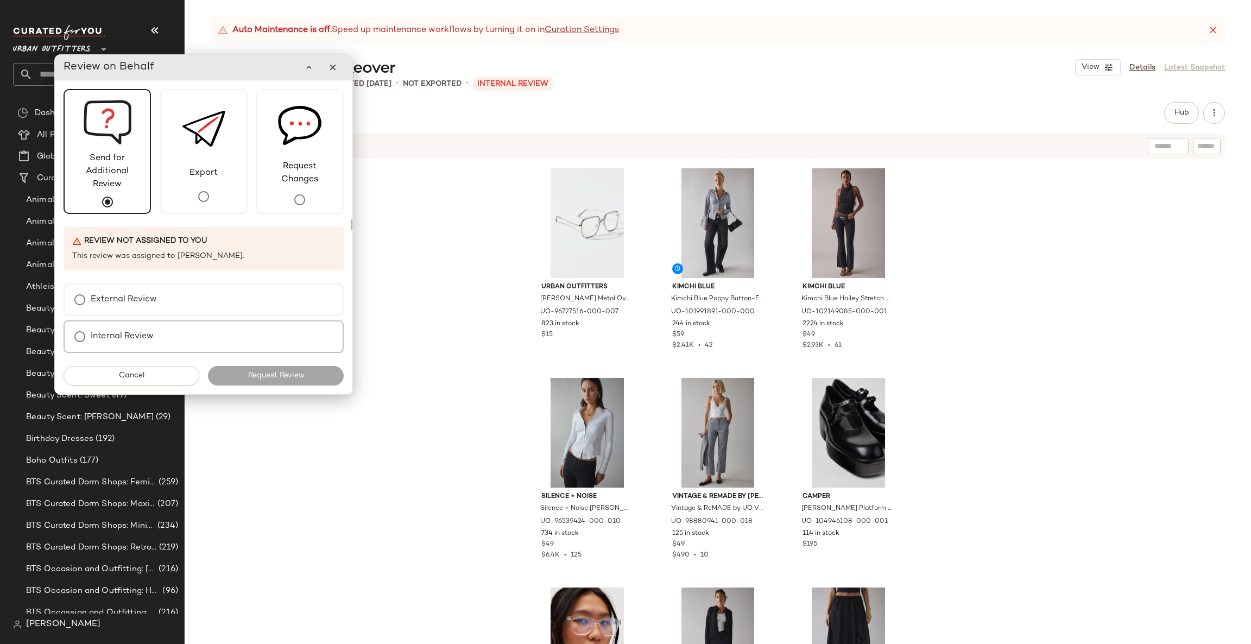
click at [171, 330] on div "Internal Review" at bounding box center [204, 336] width 280 height 33
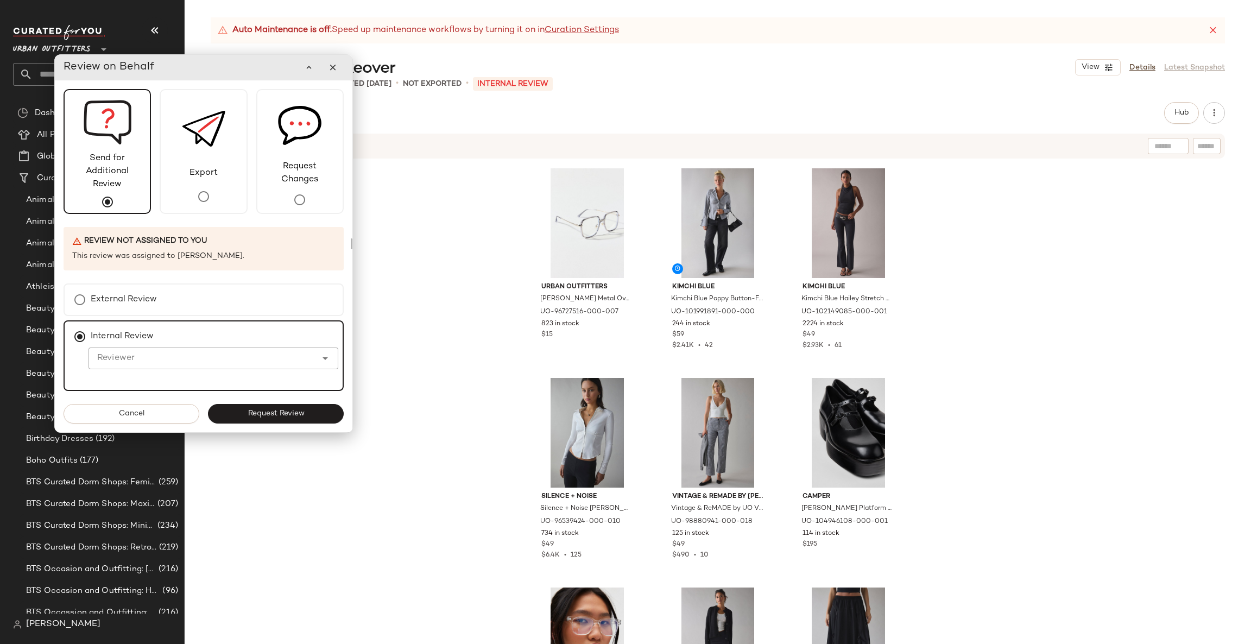
click at [172, 353] on input "Reviewer" at bounding box center [202, 358] width 228 height 13
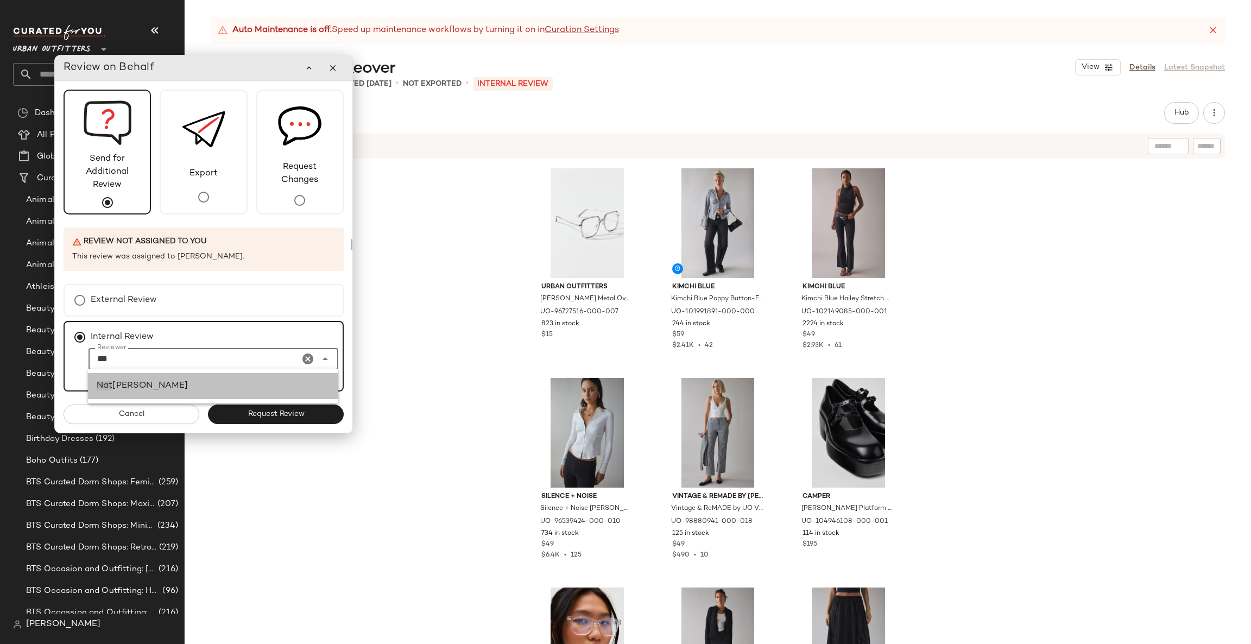
click at [178, 379] on div "[PERSON_NAME]" at bounding box center [213, 385] width 233 height 13
click at [278, 425] on div "**********" at bounding box center [204, 257] width 298 height 352
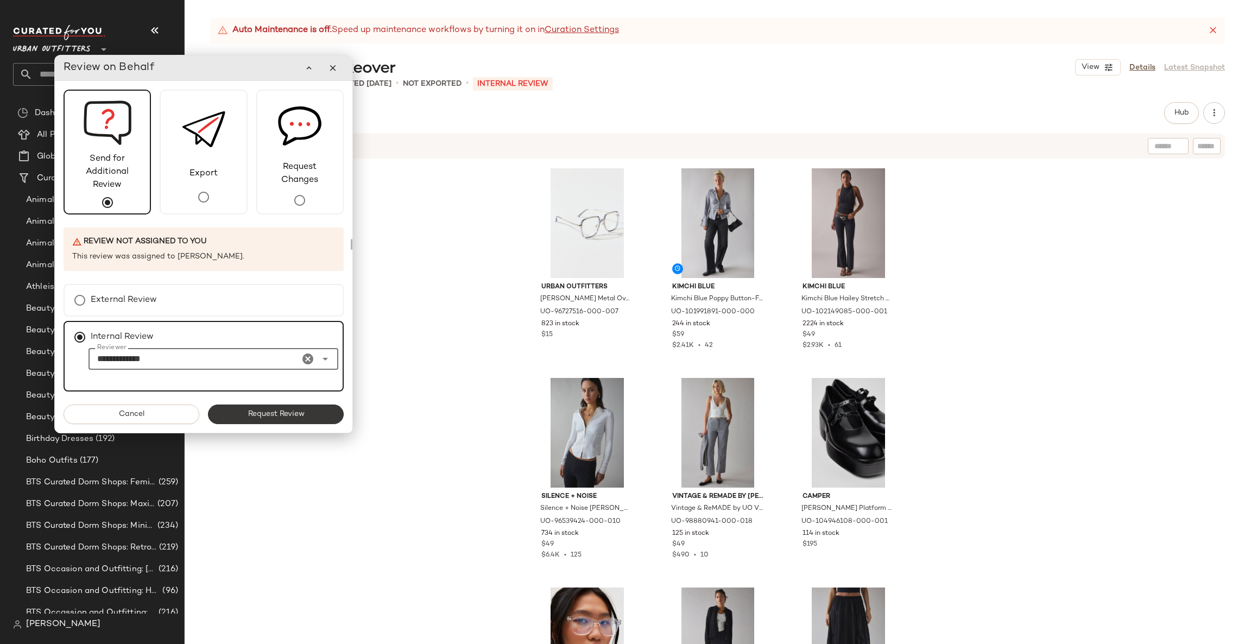
type input "**********"
click at [288, 413] on span "Request Review" at bounding box center [275, 414] width 57 height 9
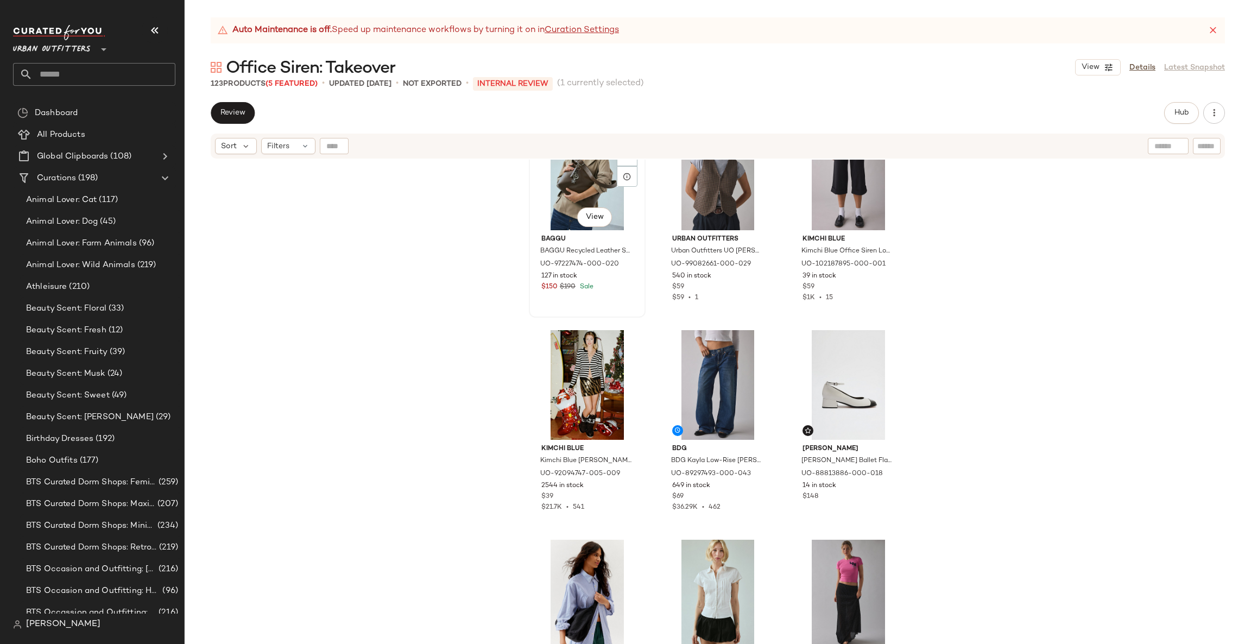
scroll to position [1800, 0]
